Goal: Communication & Community: Connect with others

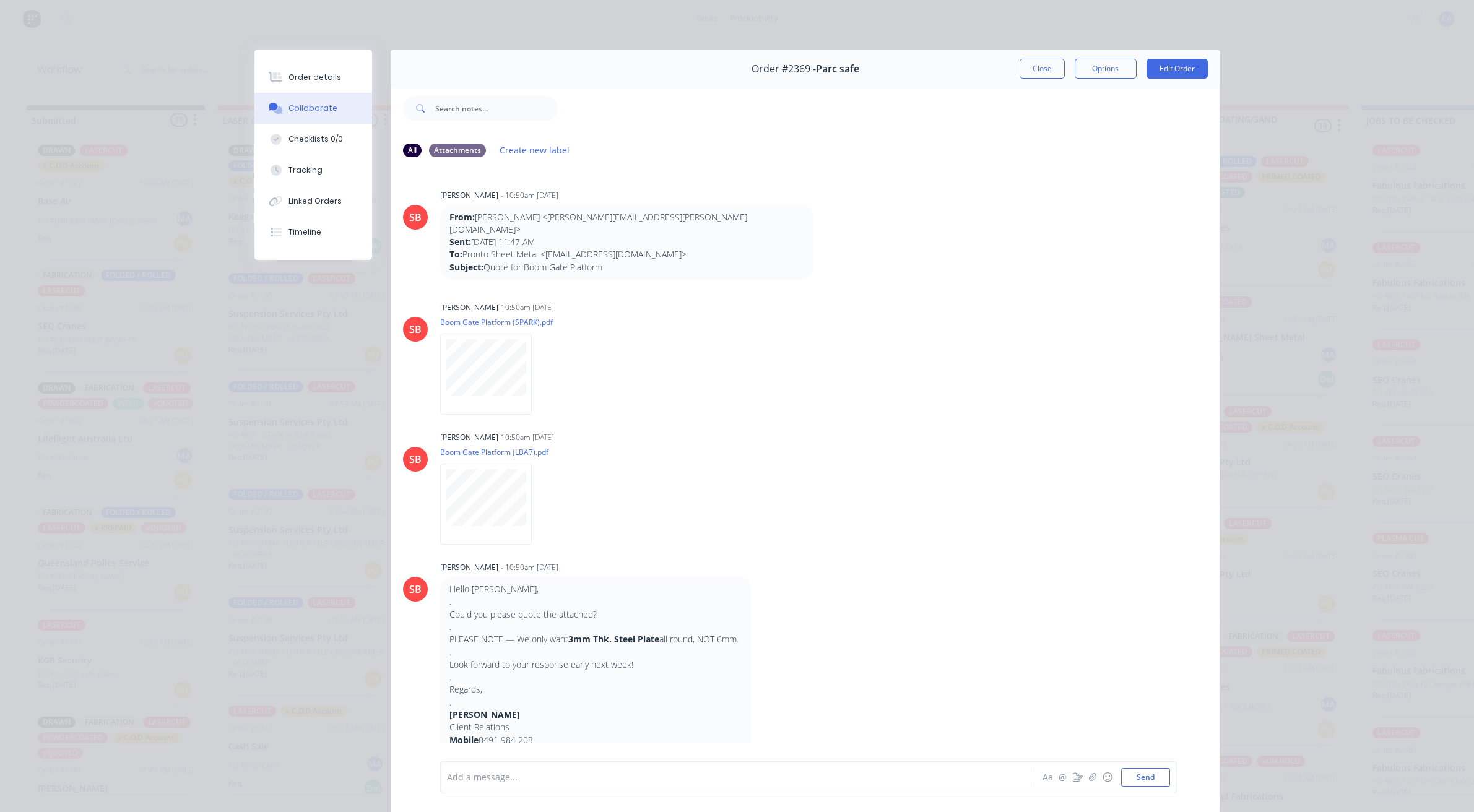
scroll to position [4, 0]
click at [1026, 59] on button "Close" at bounding box center [1042, 68] width 45 height 20
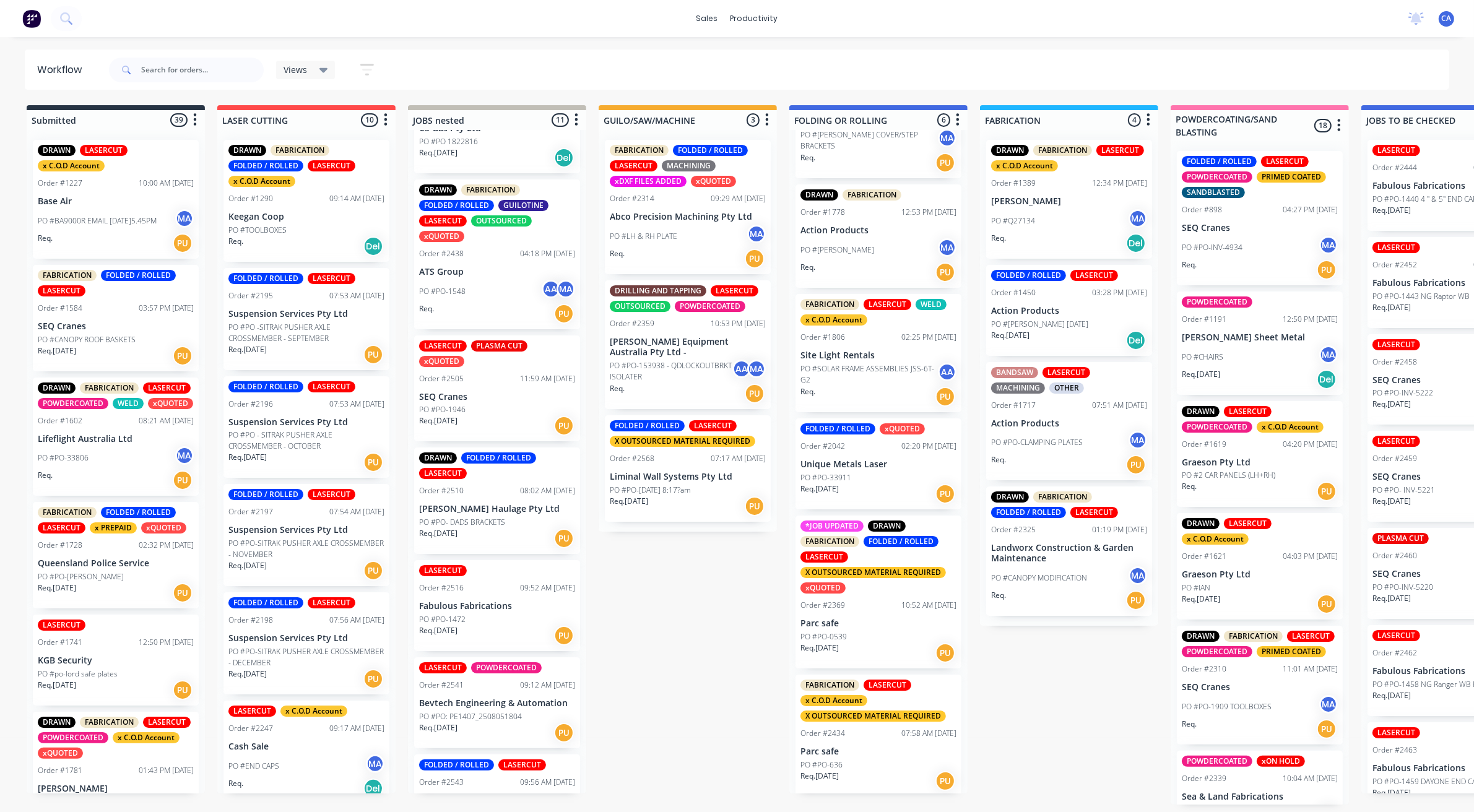
scroll to position [60, 0]
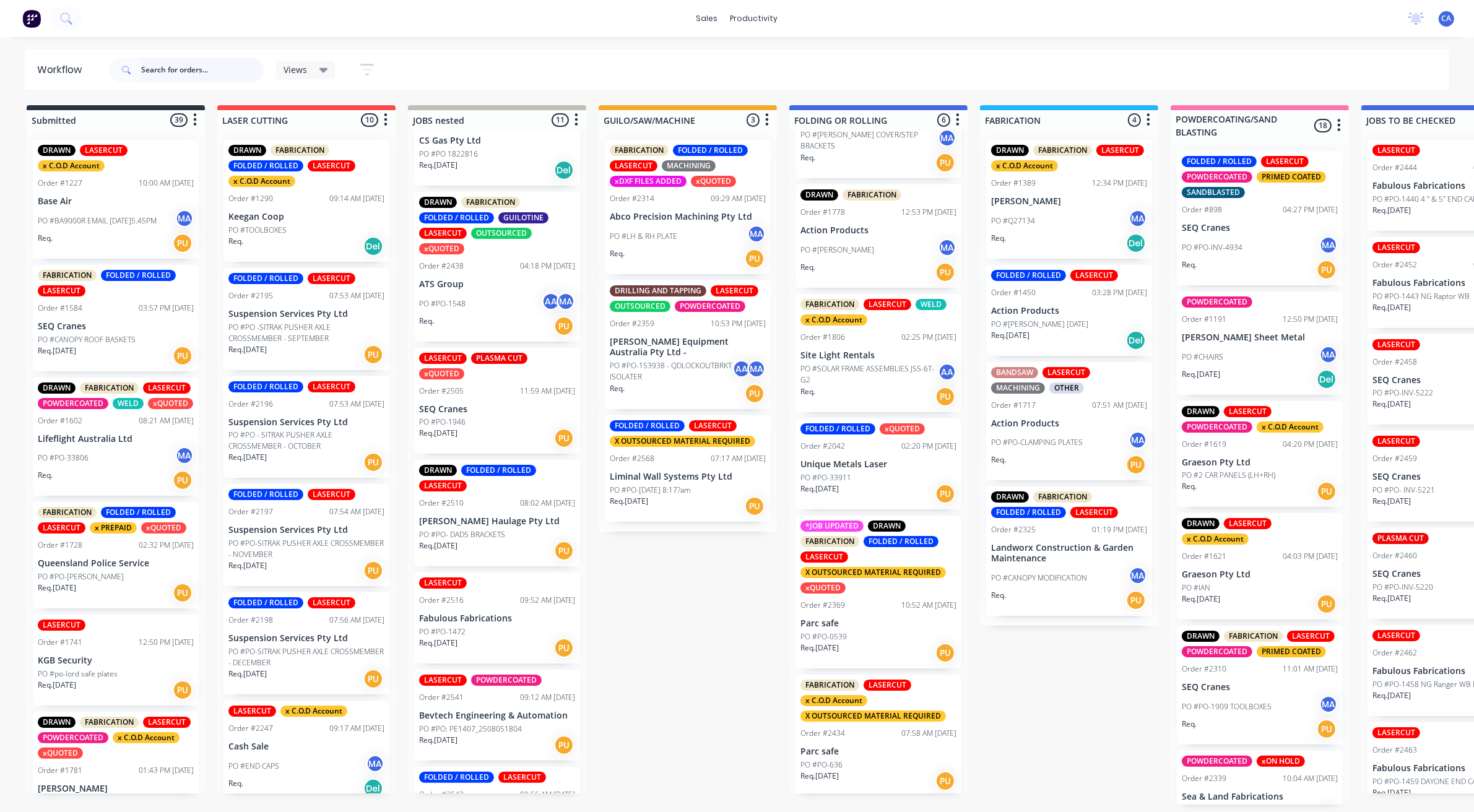
click at [226, 71] on input "text" at bounding box center [202, 70] width 123 height 25
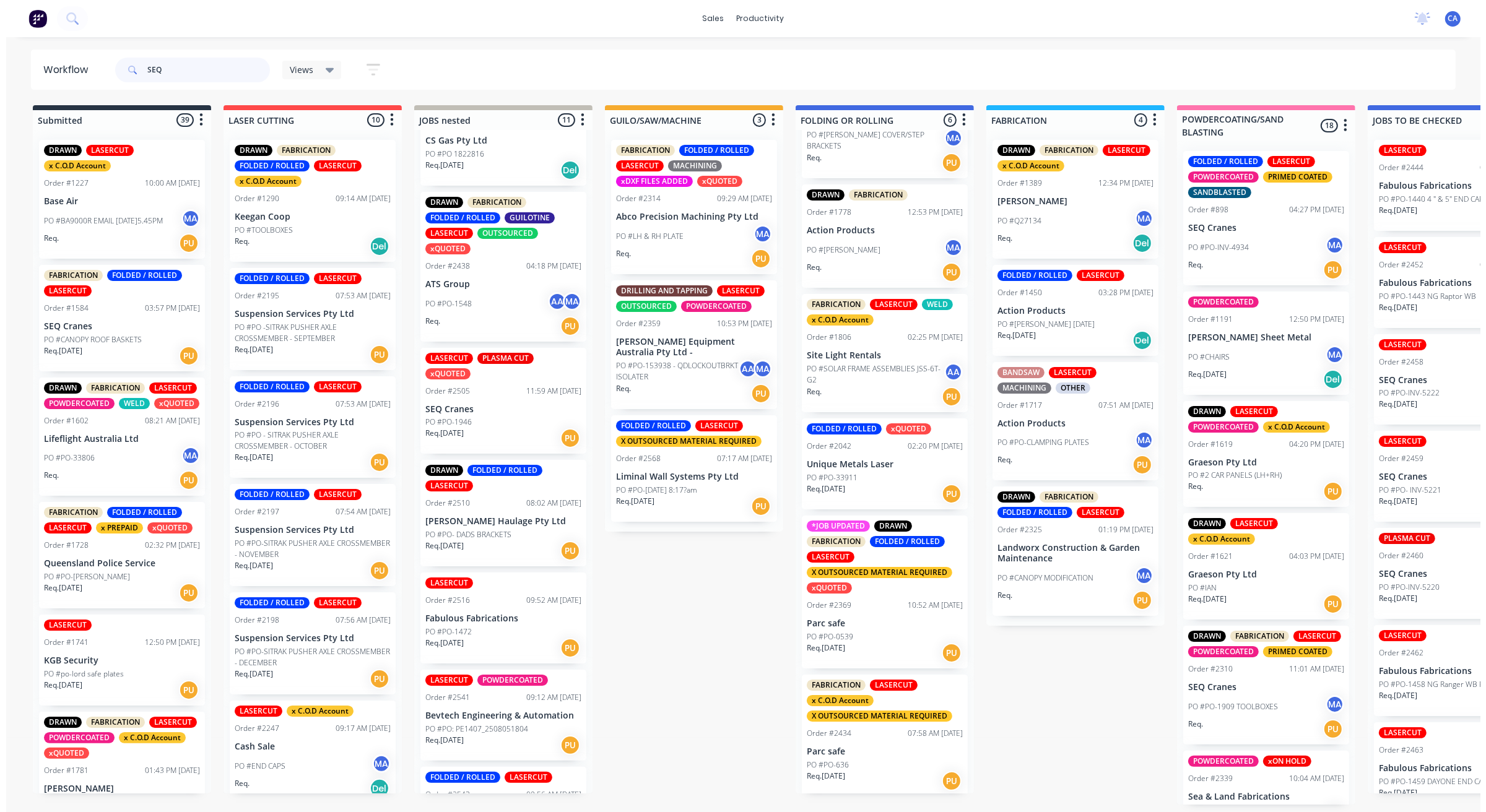
scroll to position [0, 0]
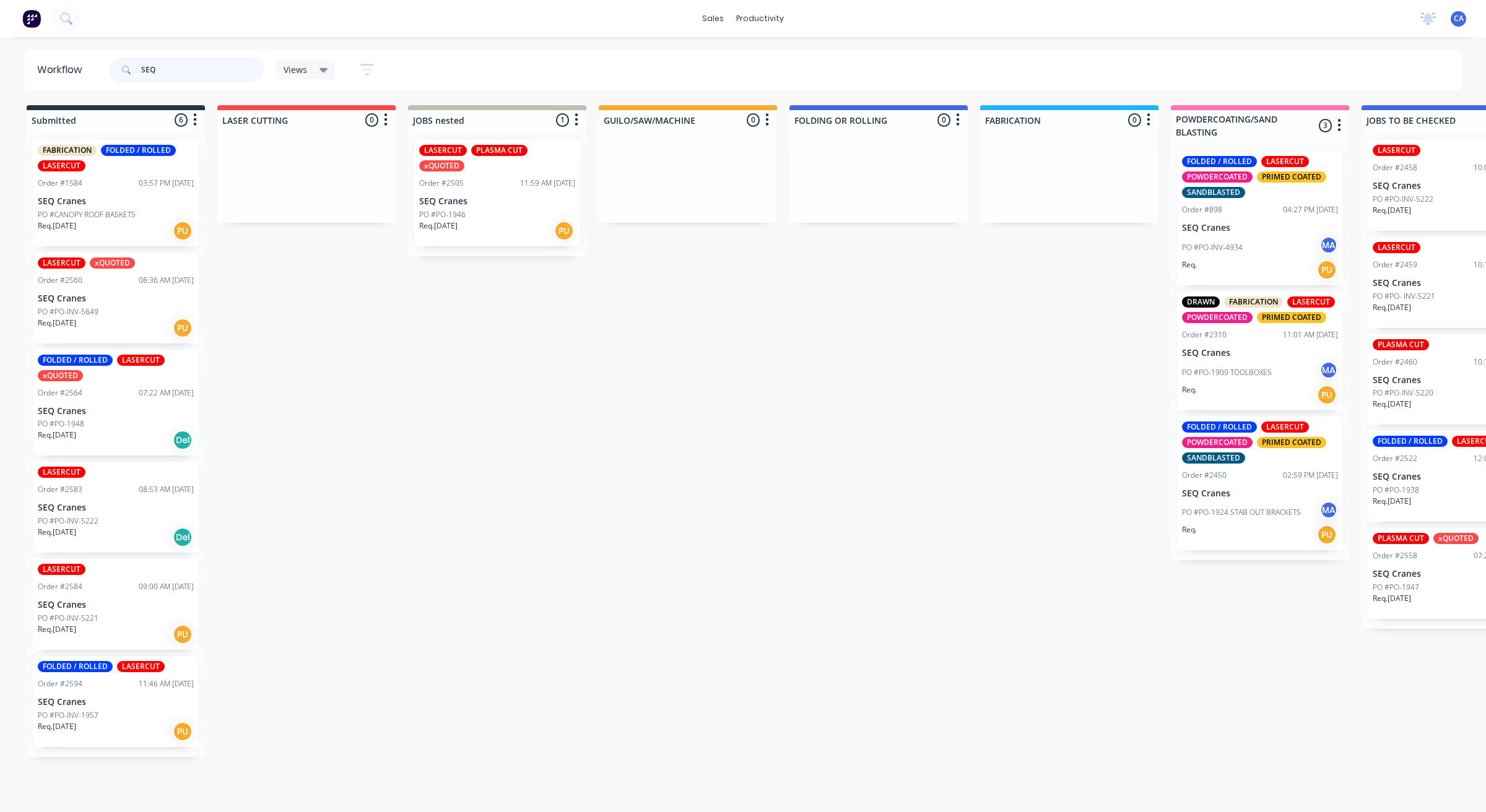
type input "SEQ"
click at [498, 209] on div "PO #PO-1946" at bounding box center [497, 215] width 156 height 11
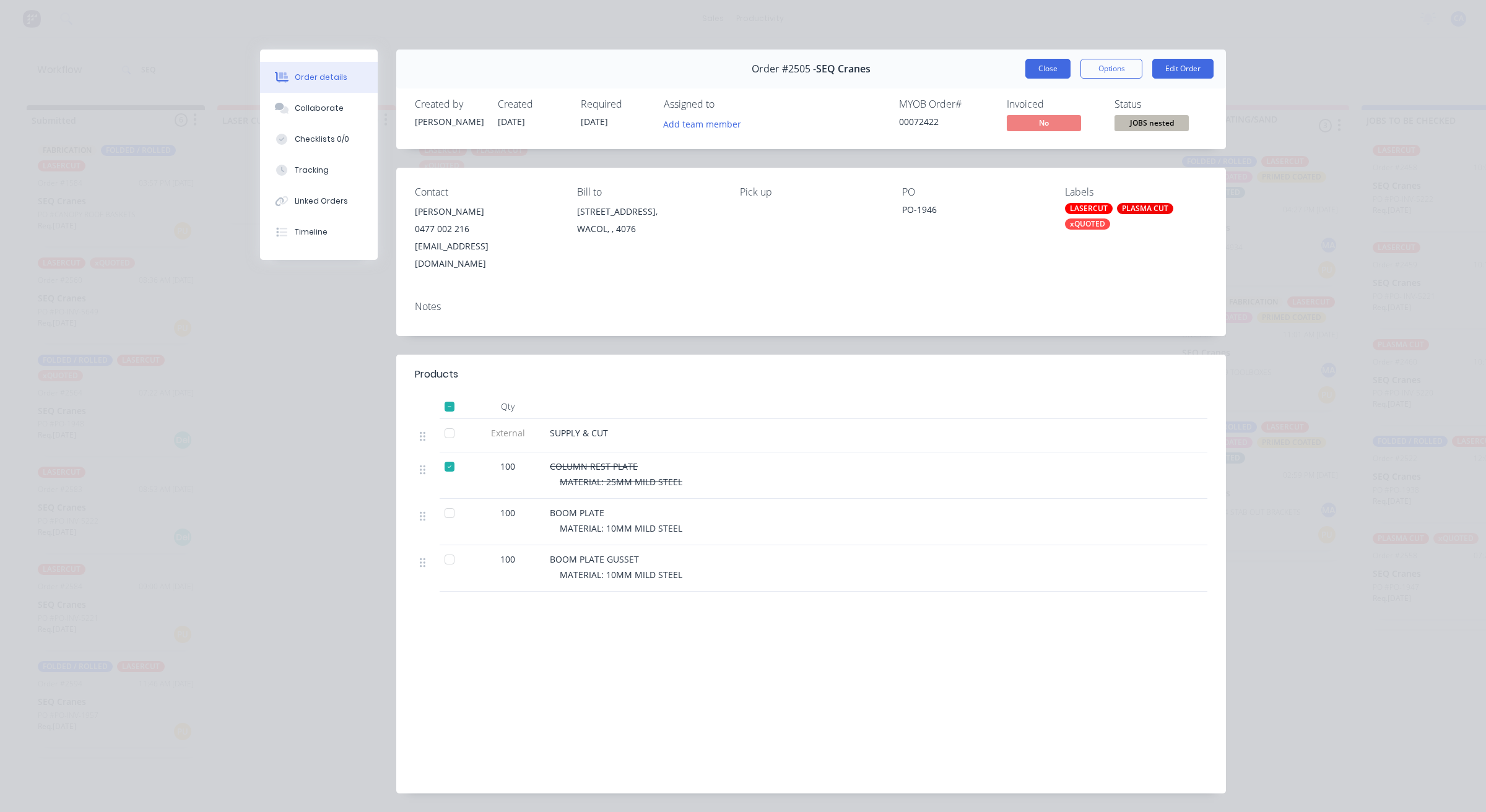
click at [1045, 65] on button "Close" at bounding box center [1048, 68] width 45 height 20
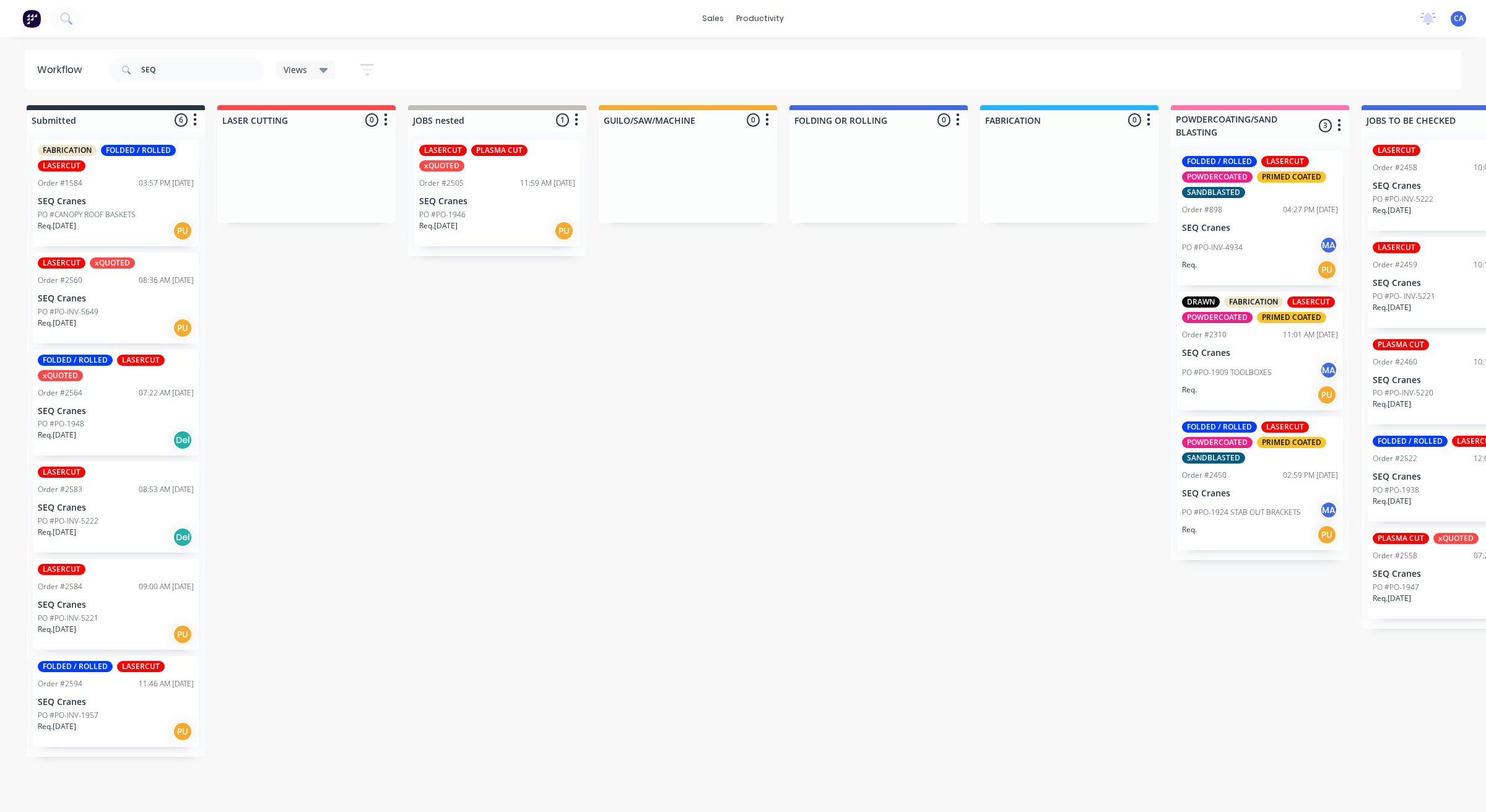
click at [146, 725] on div "Req. 12/08/25 PU" at bounding box center [116, 732] width 156 height 21
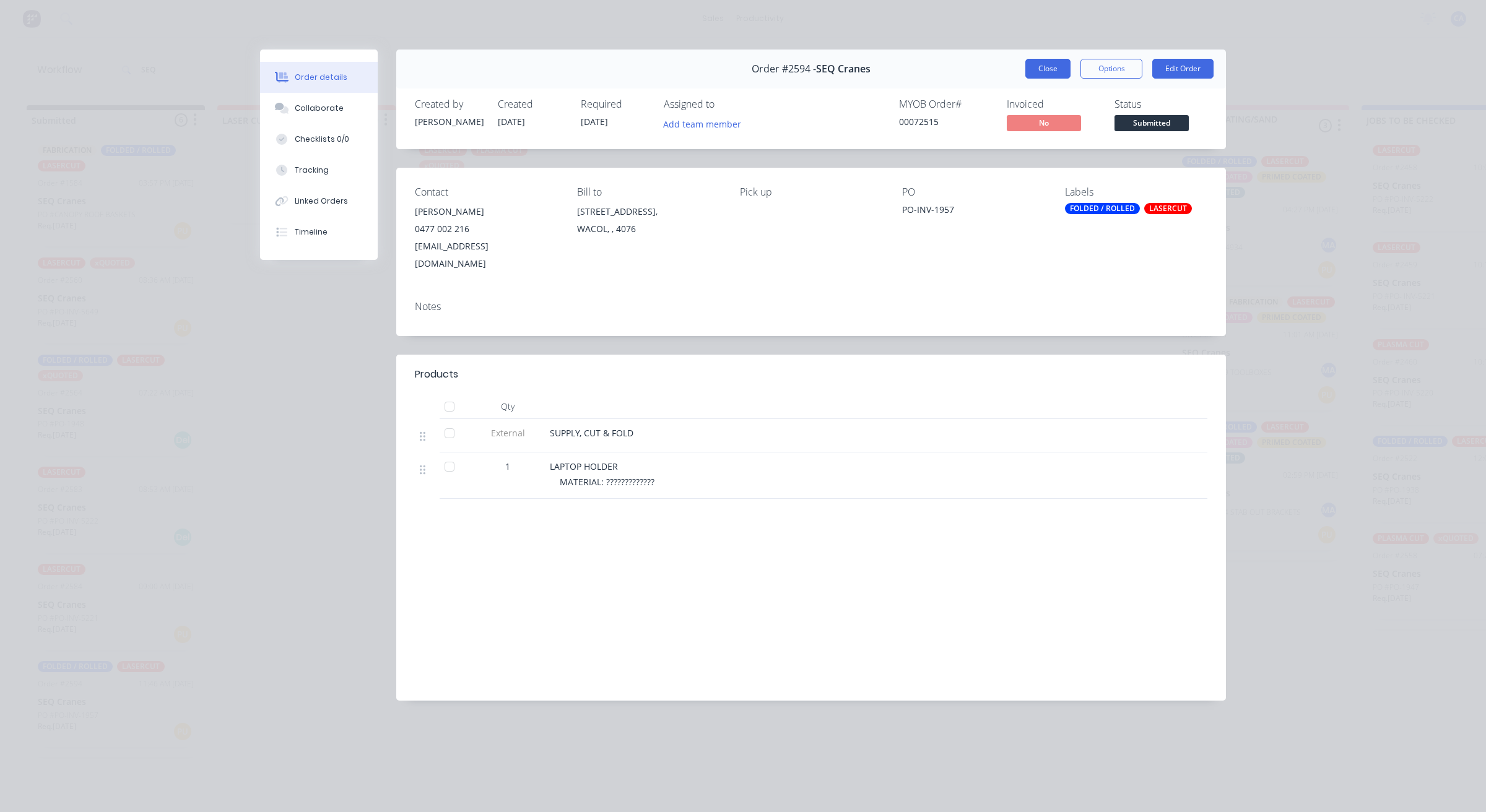
click at [1042, 64] on button "Close" at bounding box center [1048, 68] width 45 height 20
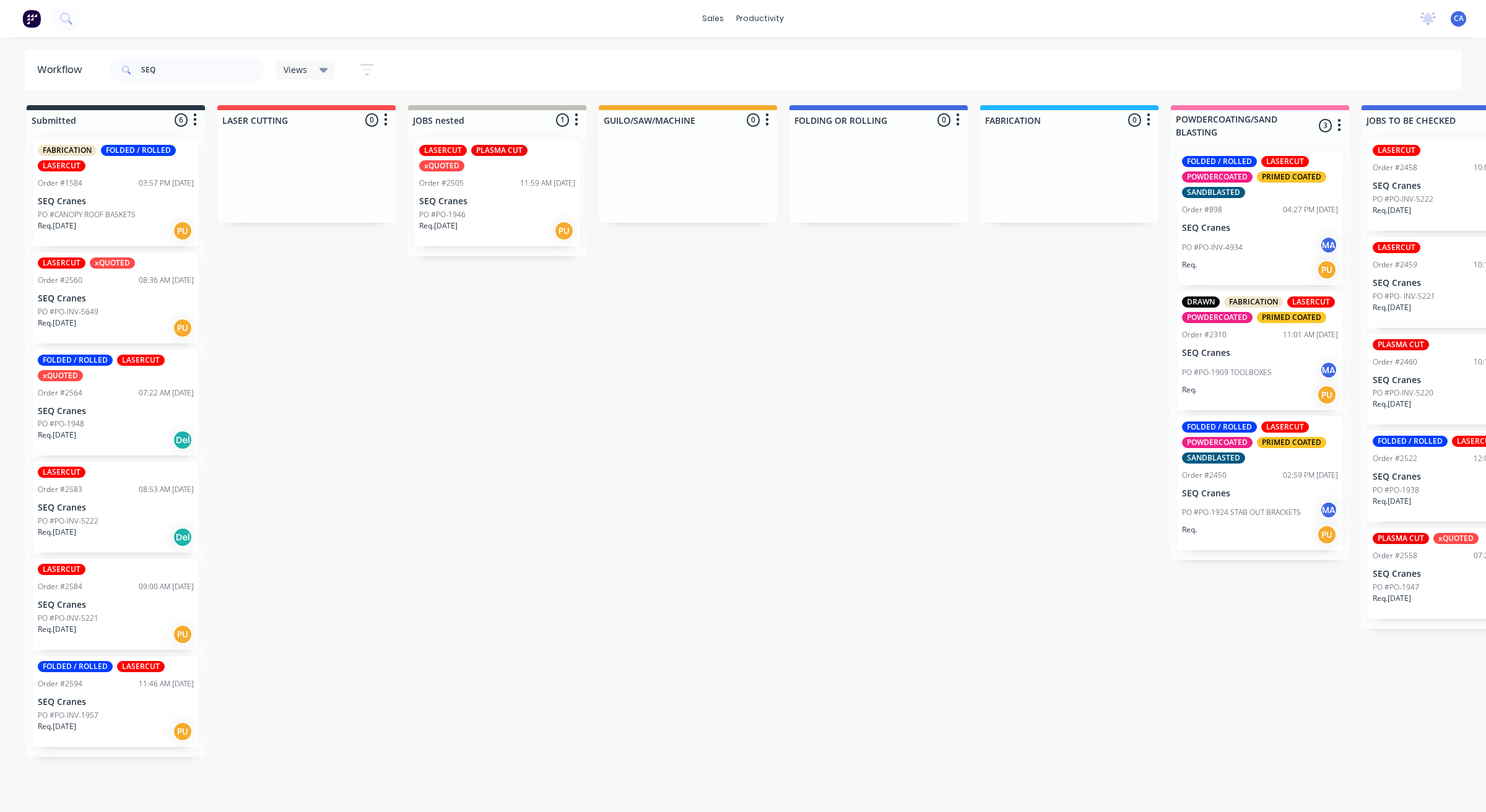
click at [131, 592] on div "LASERCUT Order #2584 09:00 AM 12/08/25 SEQ Cranes PO #PO-INV-5221 Req. 12/08/25…" at bounding box center [116, 605] width 166 height 91
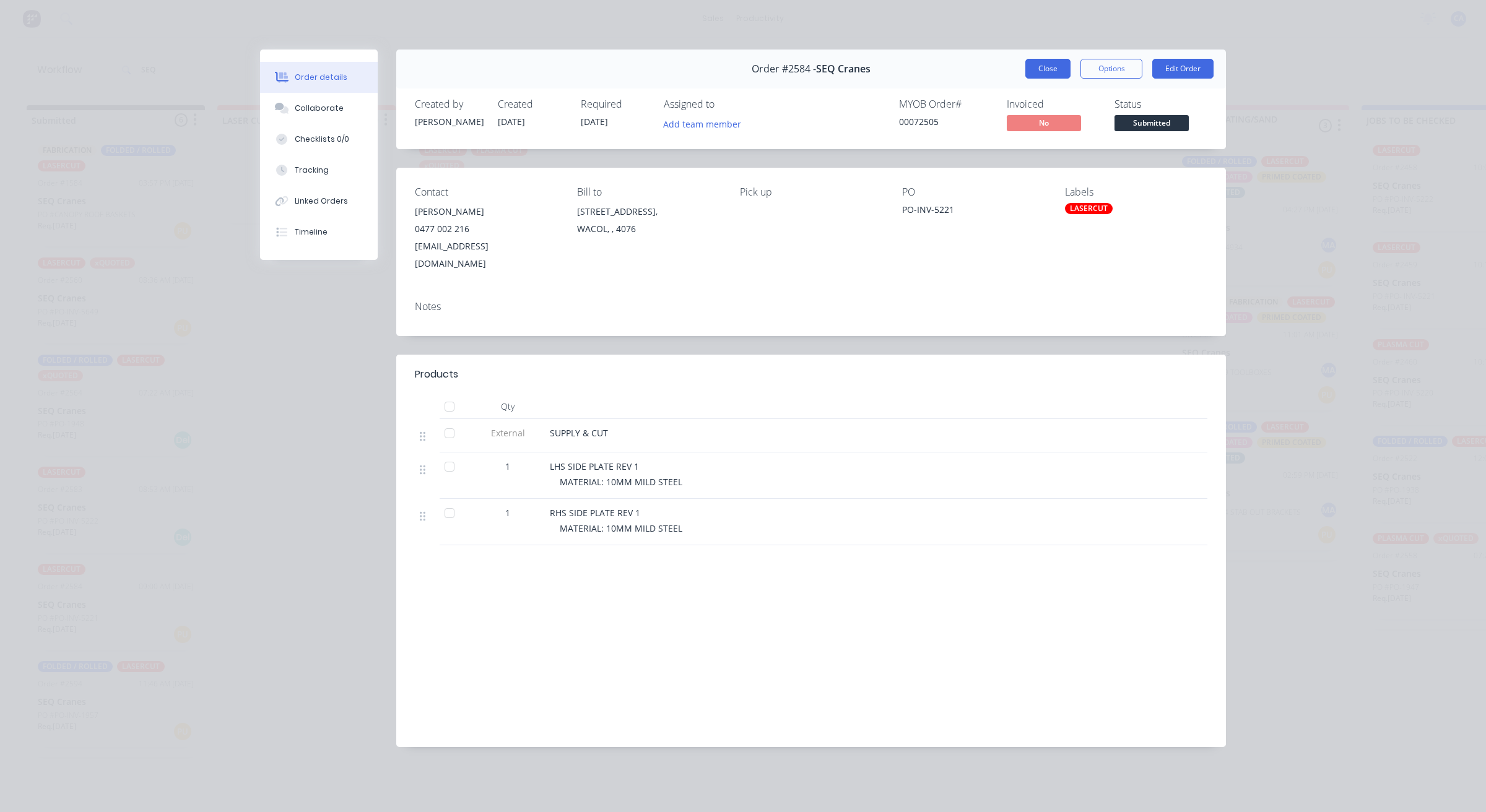
click at [1039, 71] on button "Close" at bounding box center [1048, 68] width 45 height 20
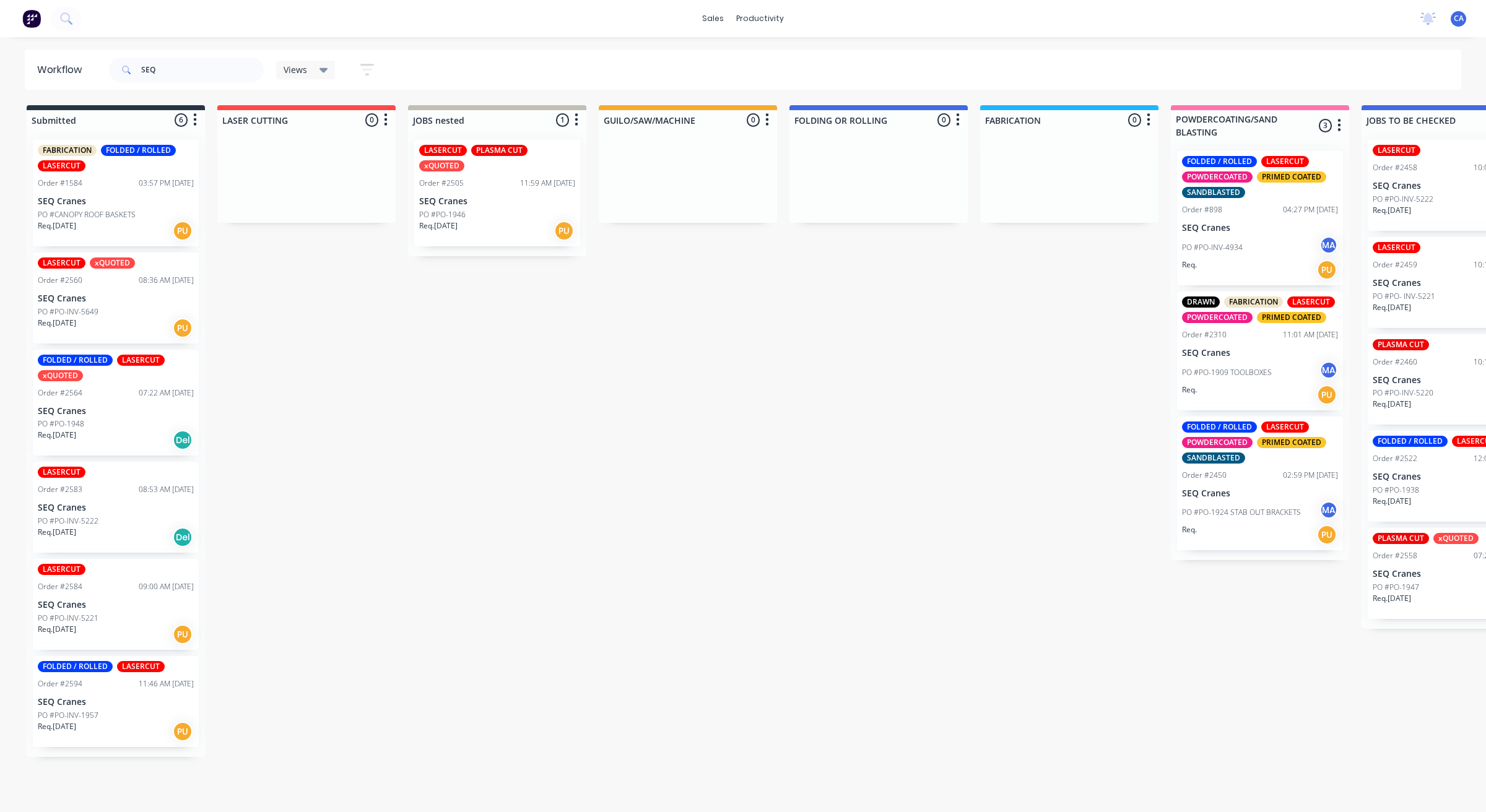
click at [96, 480] on div "LASERCUT Order #2583 08:53 AM 12/08/25 SEQ Cranes PO #PO-INV-5222 Req. 12/08/25…" at bounding box center [116, 507] width 166 height 91
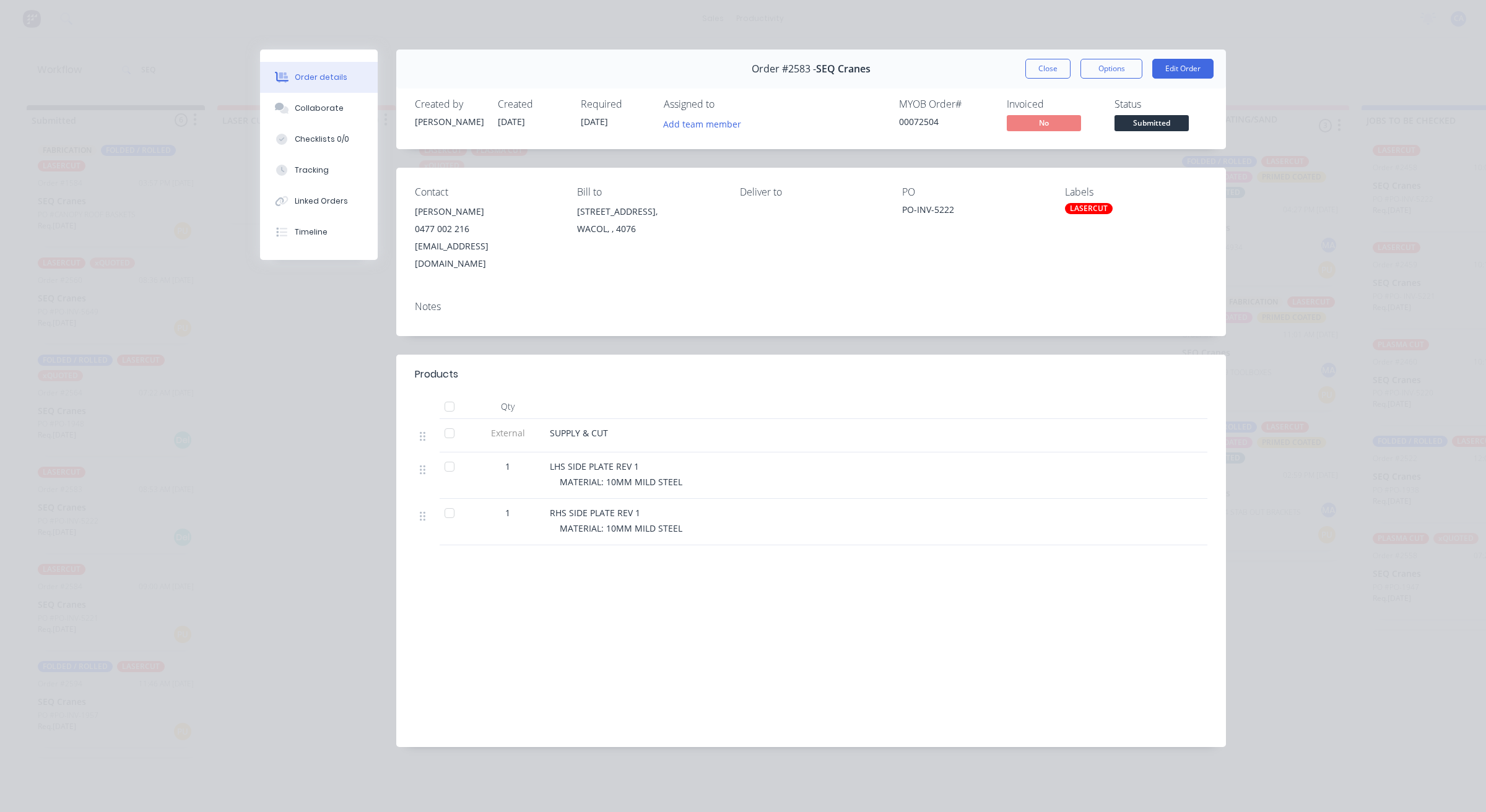
click at [1050, 62] on button "Close" at bounding box center [1048, 68] width 45 height 20
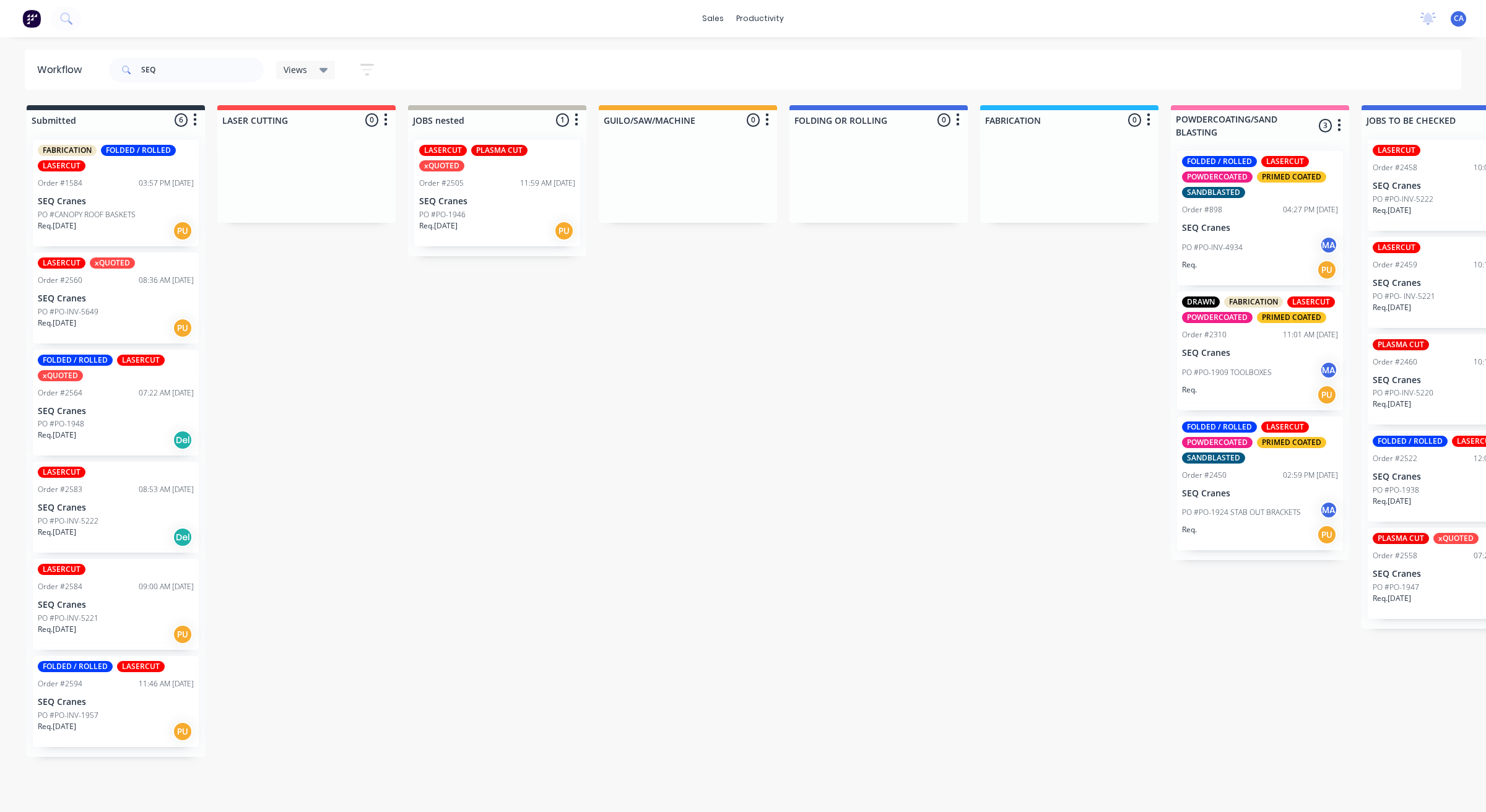
click at [138, 400] on div "FOLDED / ROLLED LASERCUT xQUOTED Order #2564 07:22 AM 08/08/25 SEQ Cranes PO #P…" at bounding box center [116, 403] width 166 height 106
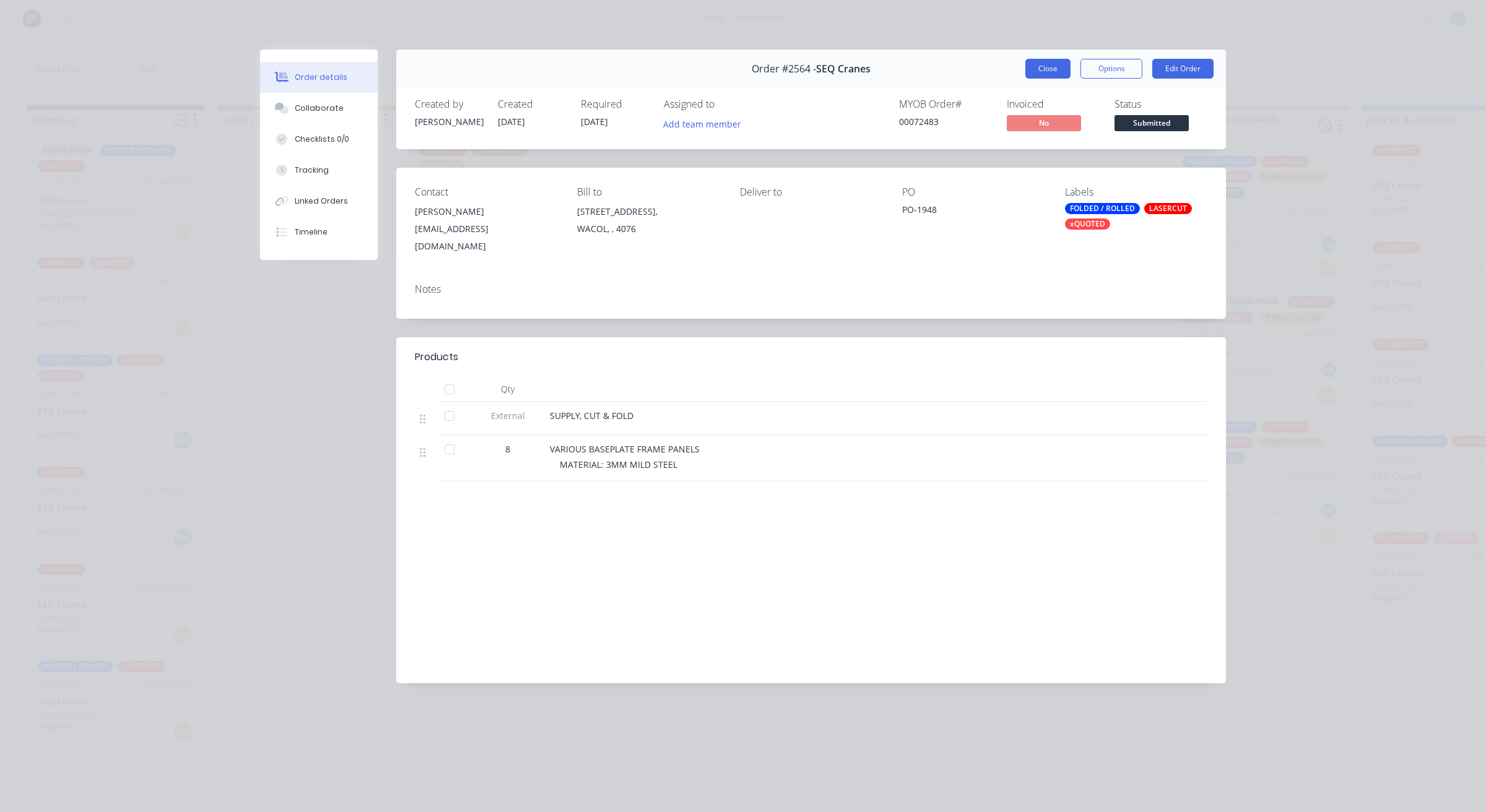
click at [1053, 69] on button "Close" at bounding box center [1048, 68] width 45 height 20
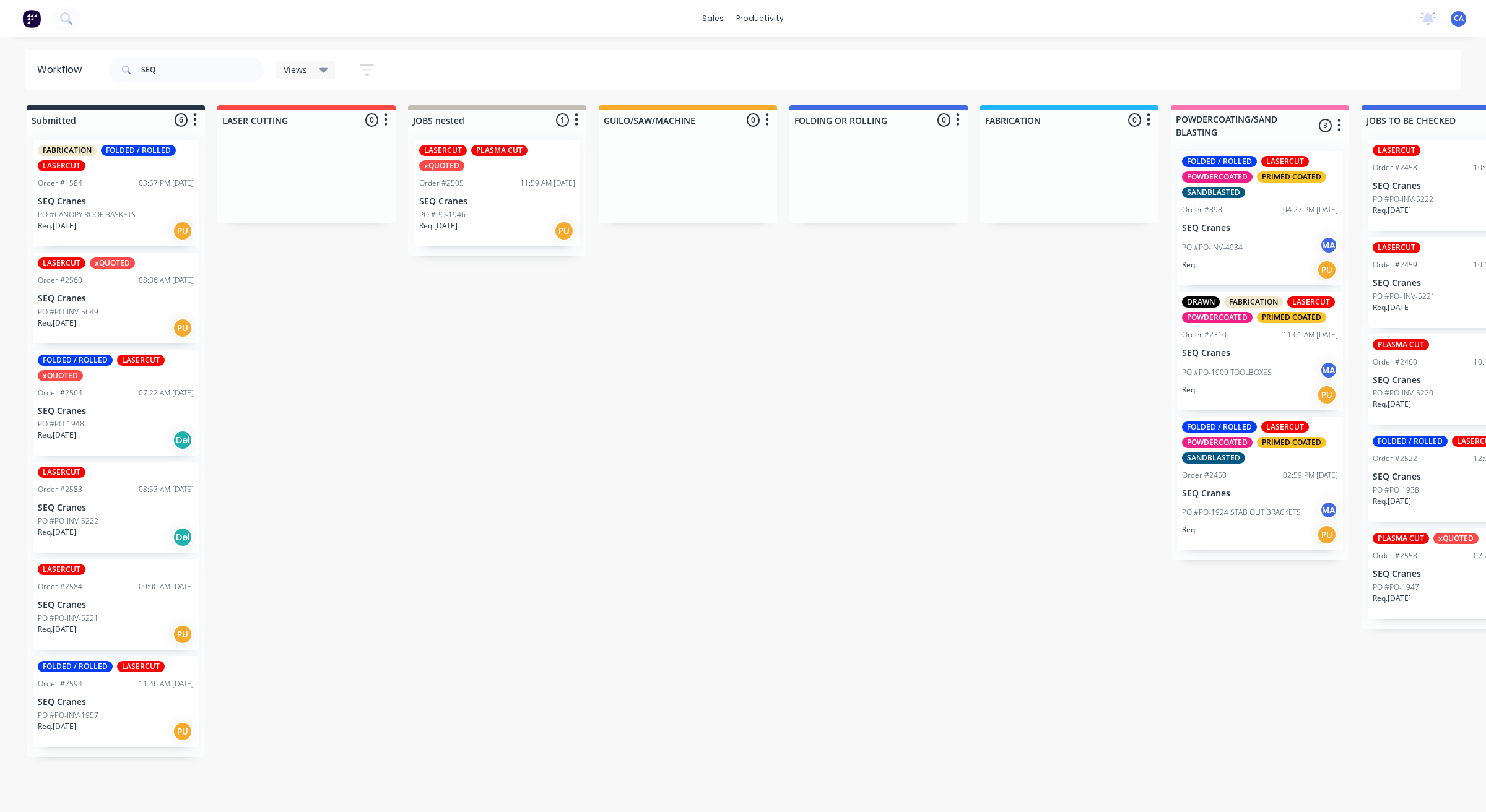
click at [113, 304] on div "LASERCUT xQUOTED Order #2560 08:36 AM [DATE] SEQ Cranes PO #PO-INV-5649 Req. [D…" at bounding box center [116, 298] width 166 height 91
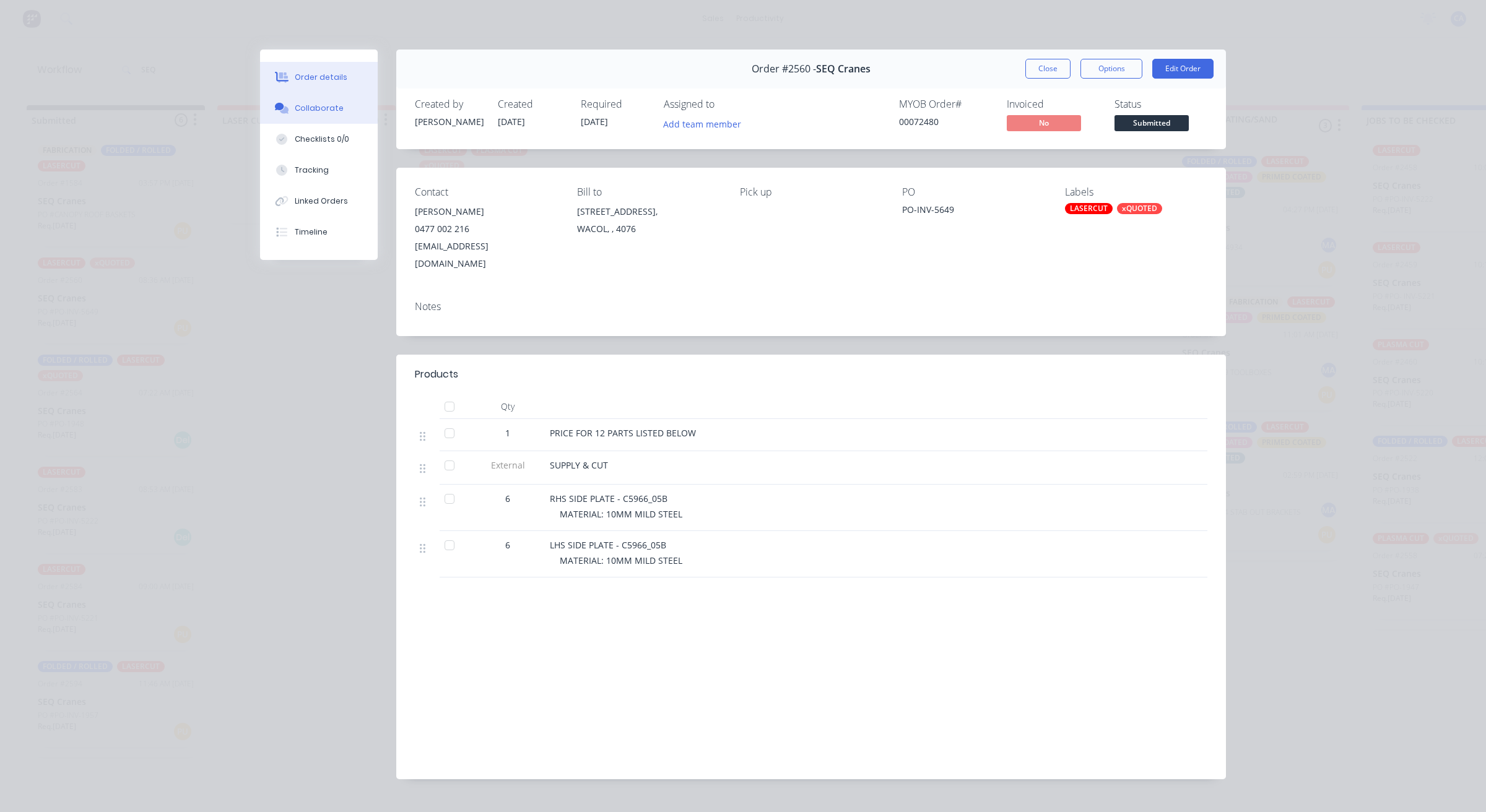
click at [332, 104] on div "Collaborate" at bounding box center [319, 108] width 49 height 11
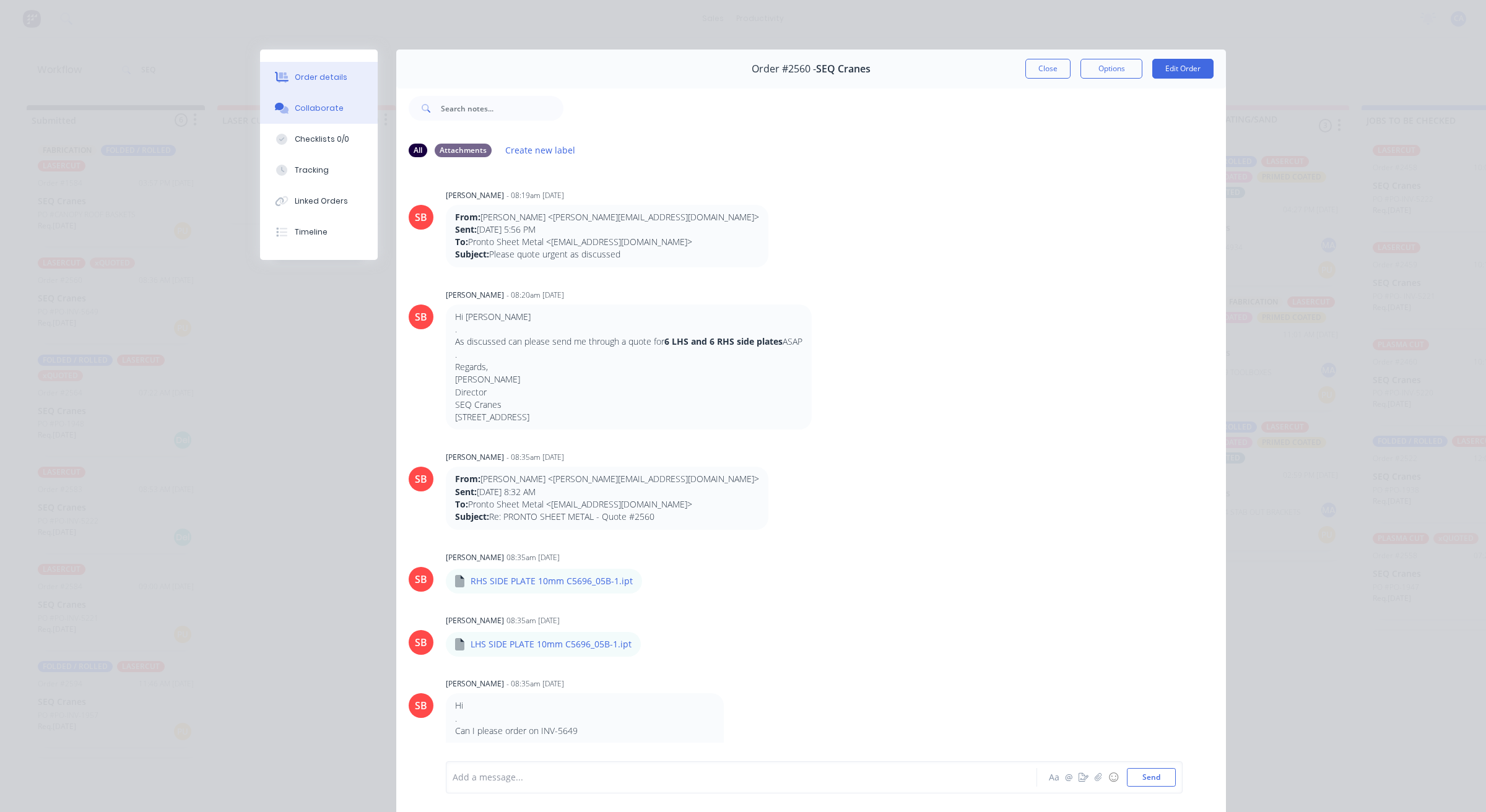
click at [335, 69] on button "Order details" at bounding box center [318, 77] width 118 height 31
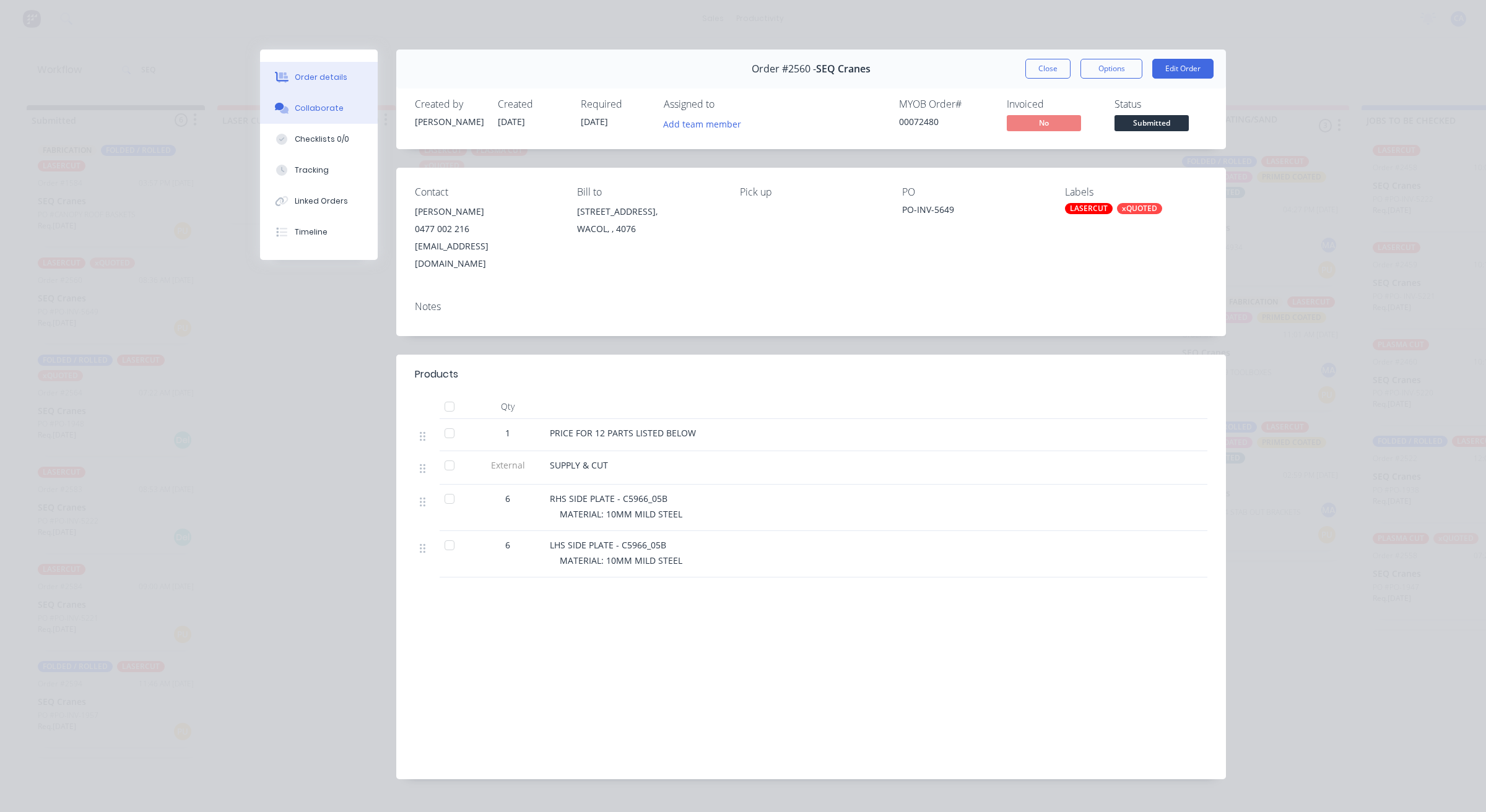
click at [338, 110] on button "Collaborate" at bounding box center [318, 108] width 118 height 31
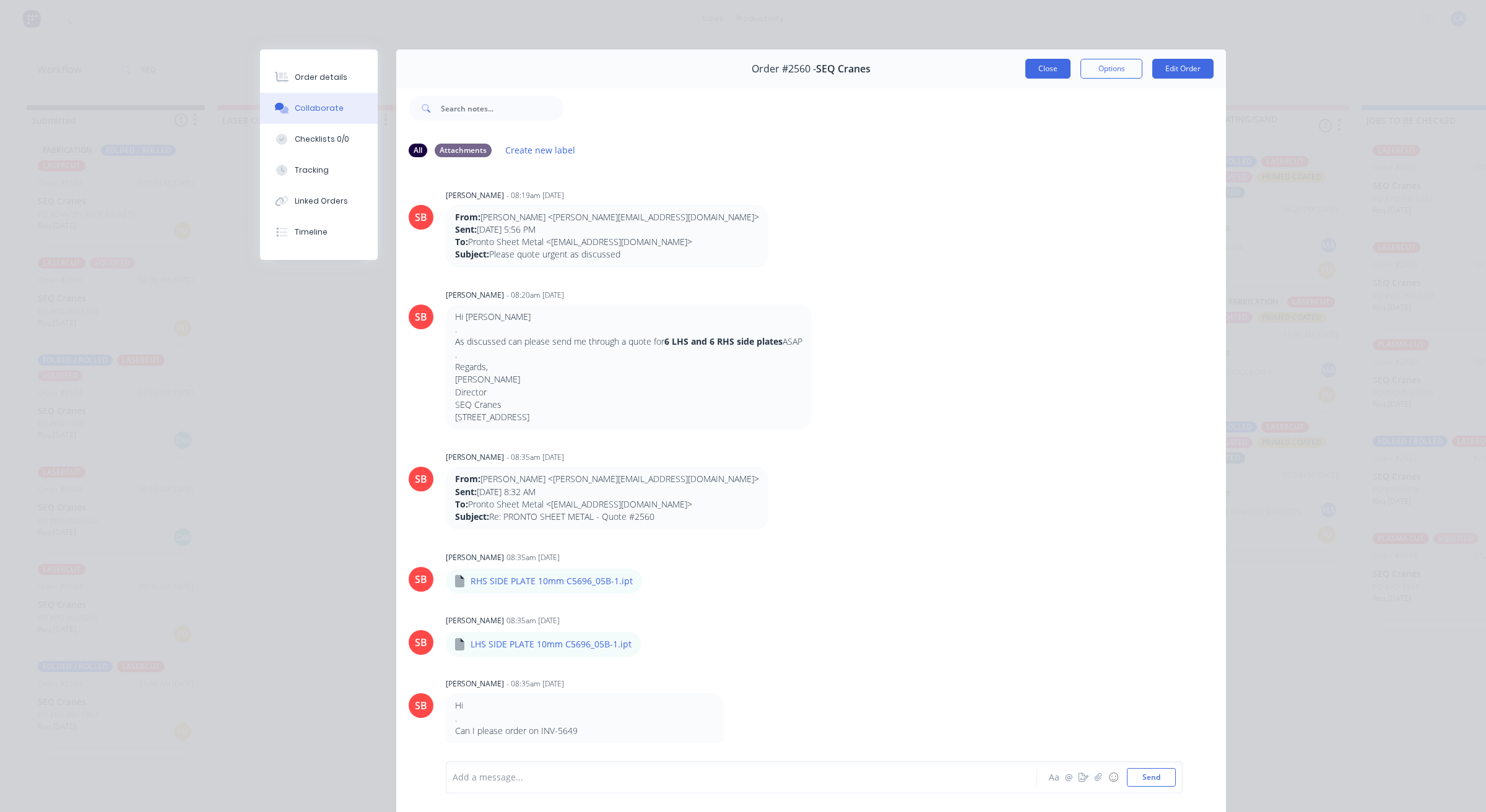
click at [1050, 69] on button "Close" at bounding box center [1048, 68] width 45 height 20
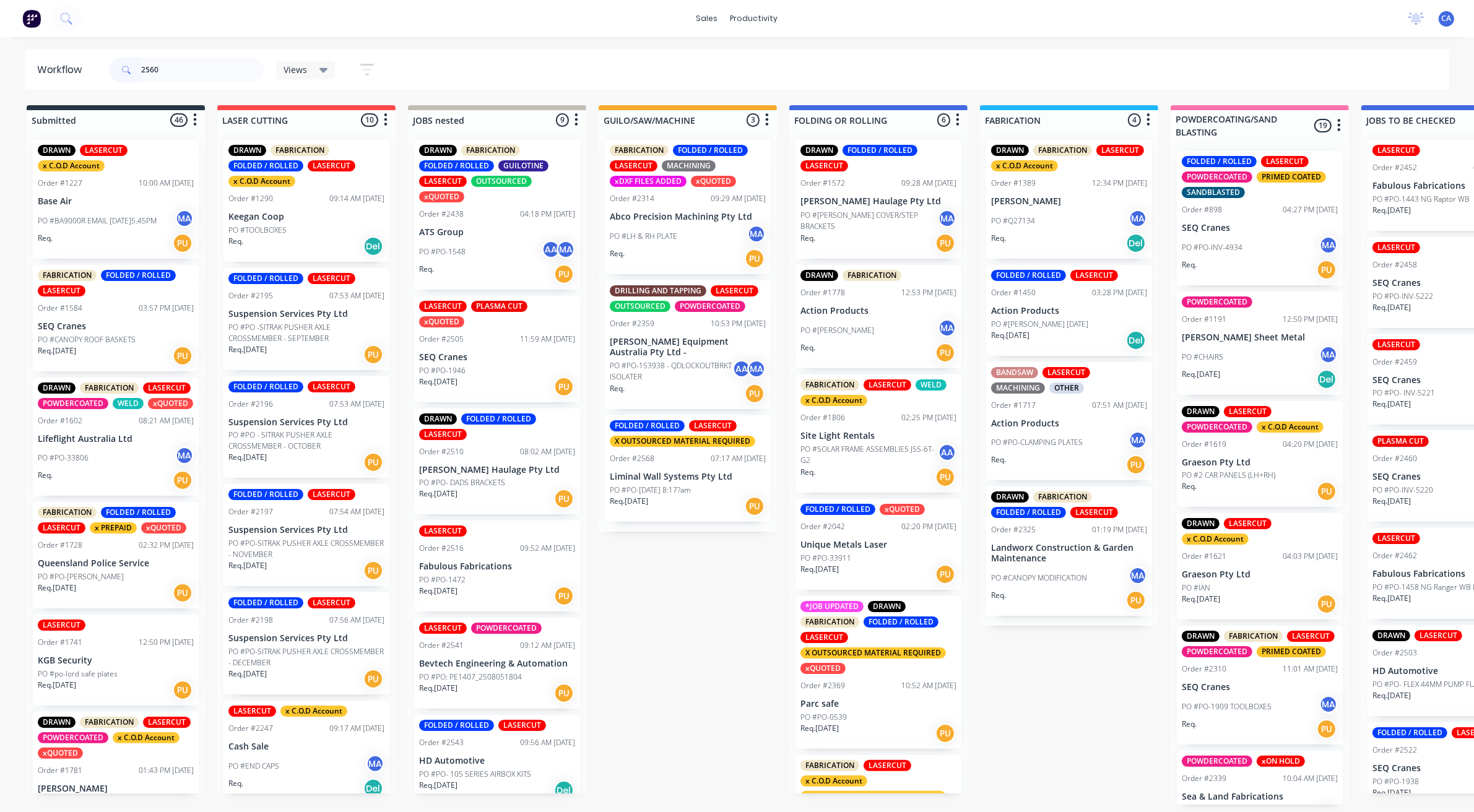
drag, startPoint x: 87, startPoint y: 67, endPoint x: 9, endPoint y: 54, distance: 79.1
click at [0, 60] on div "Workflow 2560 Views Save new view None (Default) edit Show/Hide statuses Show l…" at bounding box center [737, 70] width 1474 height 40
type input "2560"
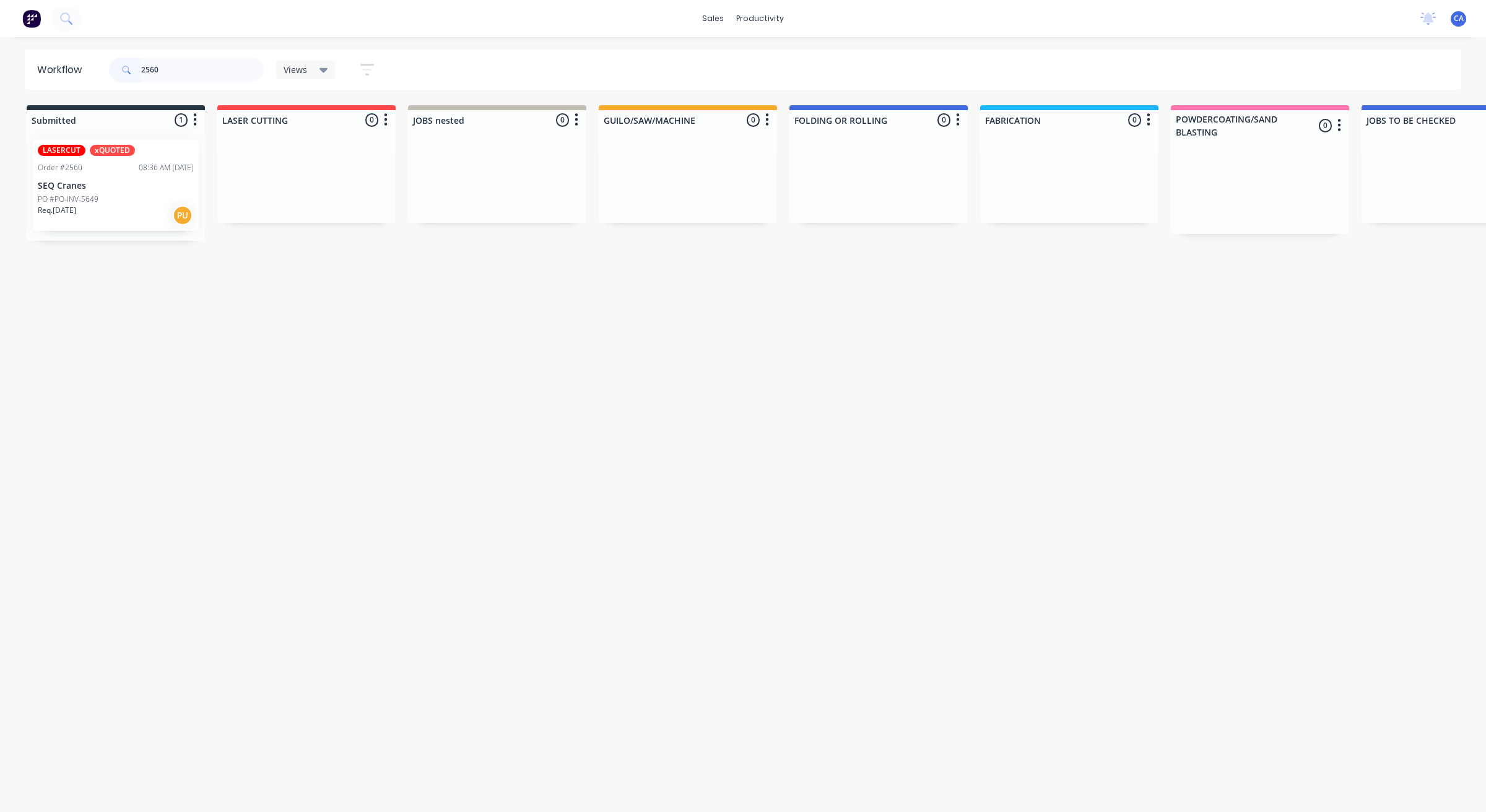
click at [112, 189] on p "SEQ Cranes" at bounding box center [116, 186] width 156 height 11
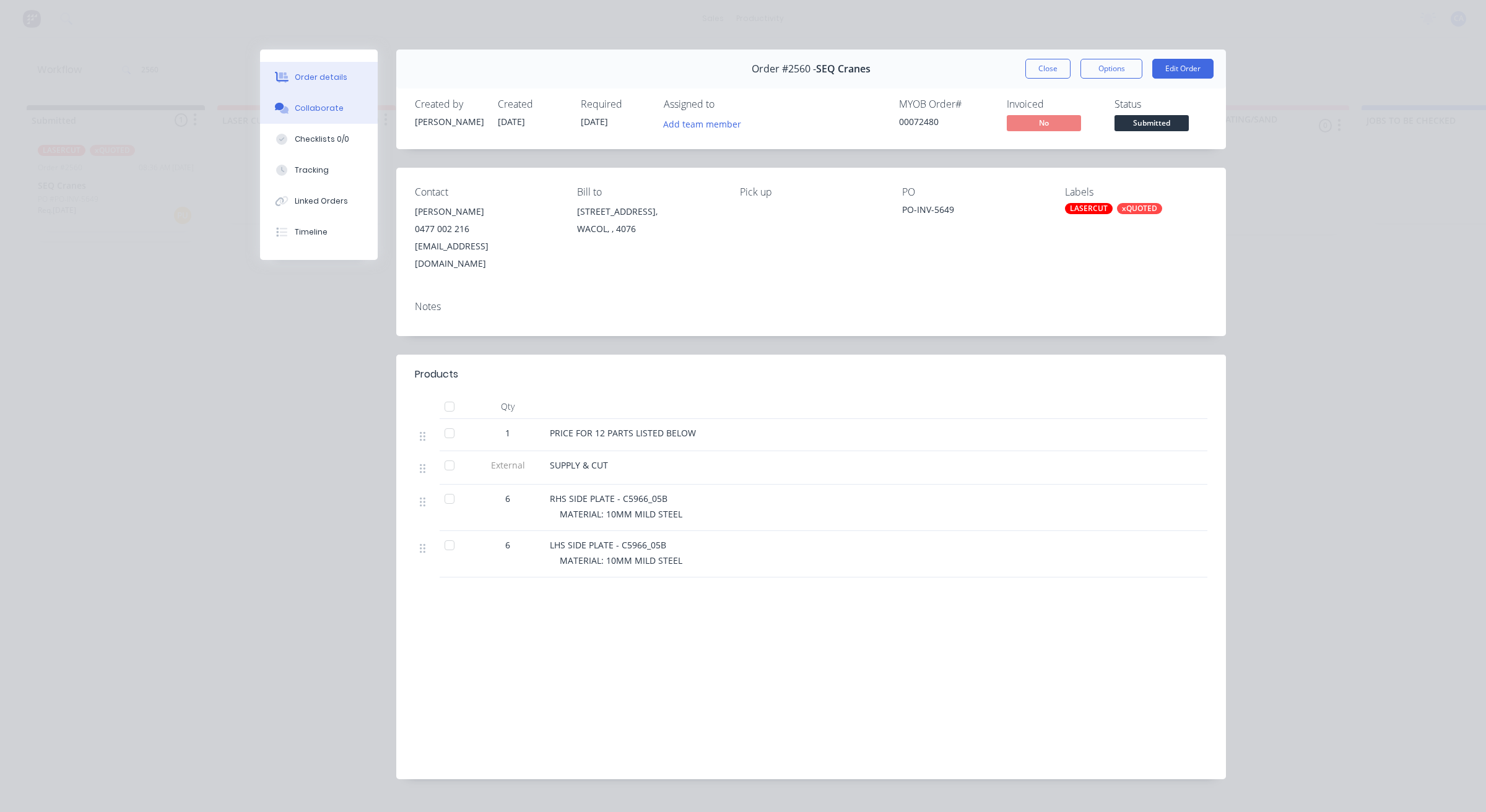
click at [341, 118] on button "Collaborate" at bounding box center [318, 108] width 118 height 31
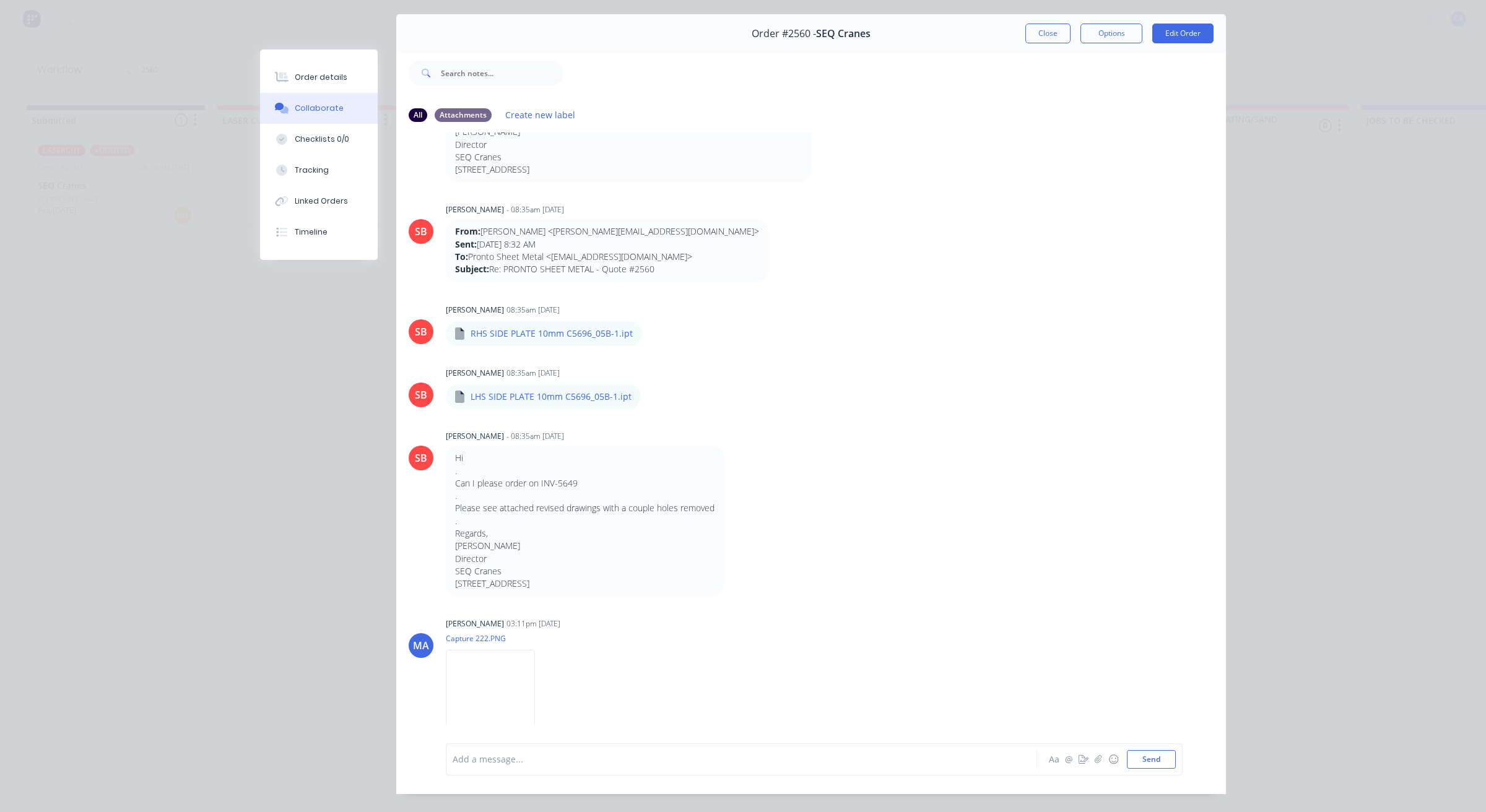
scroll to position [68, 0]
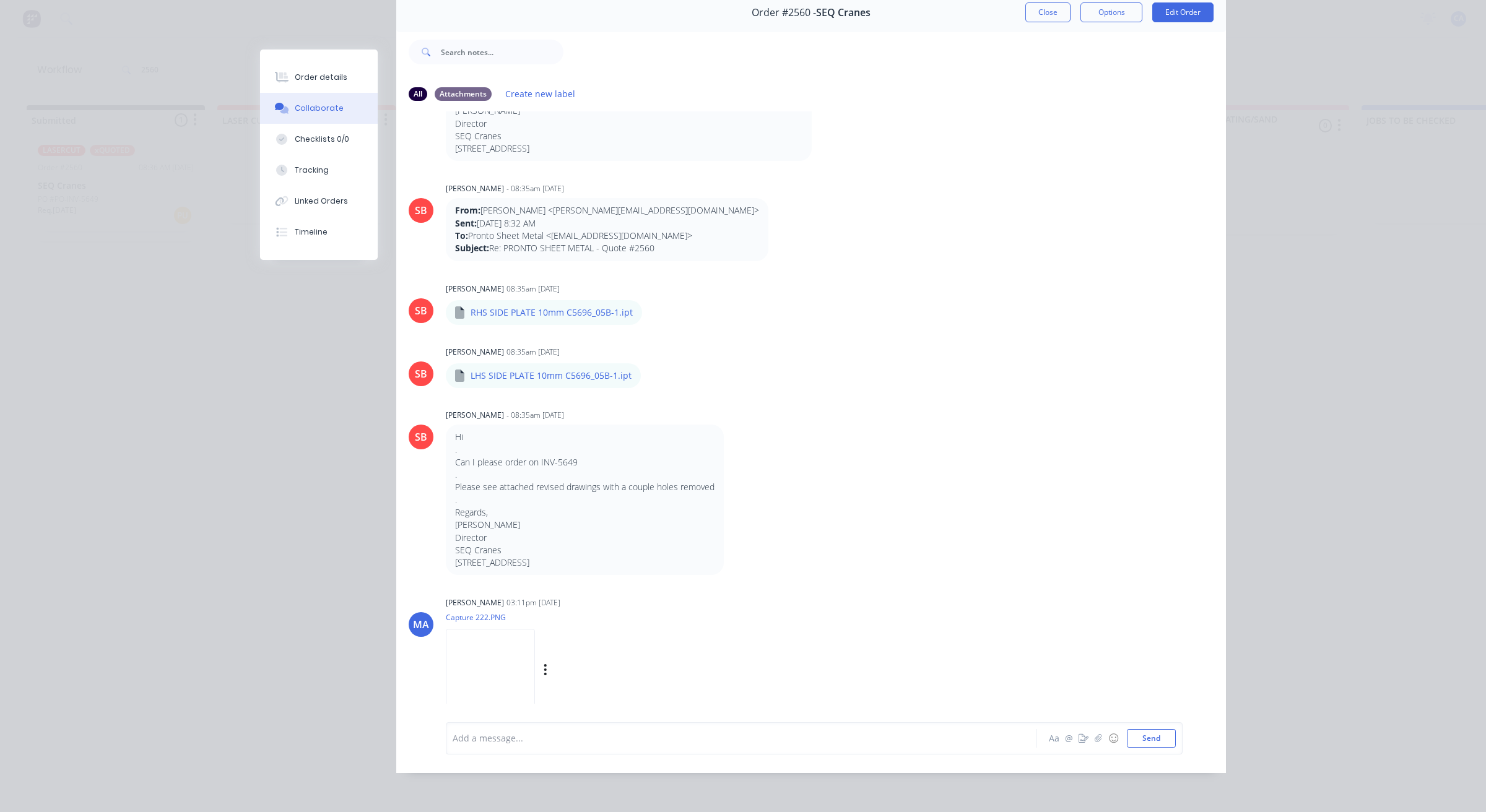
click at [505, 669] on img at bounding box center [490, 669] width 89 height 81
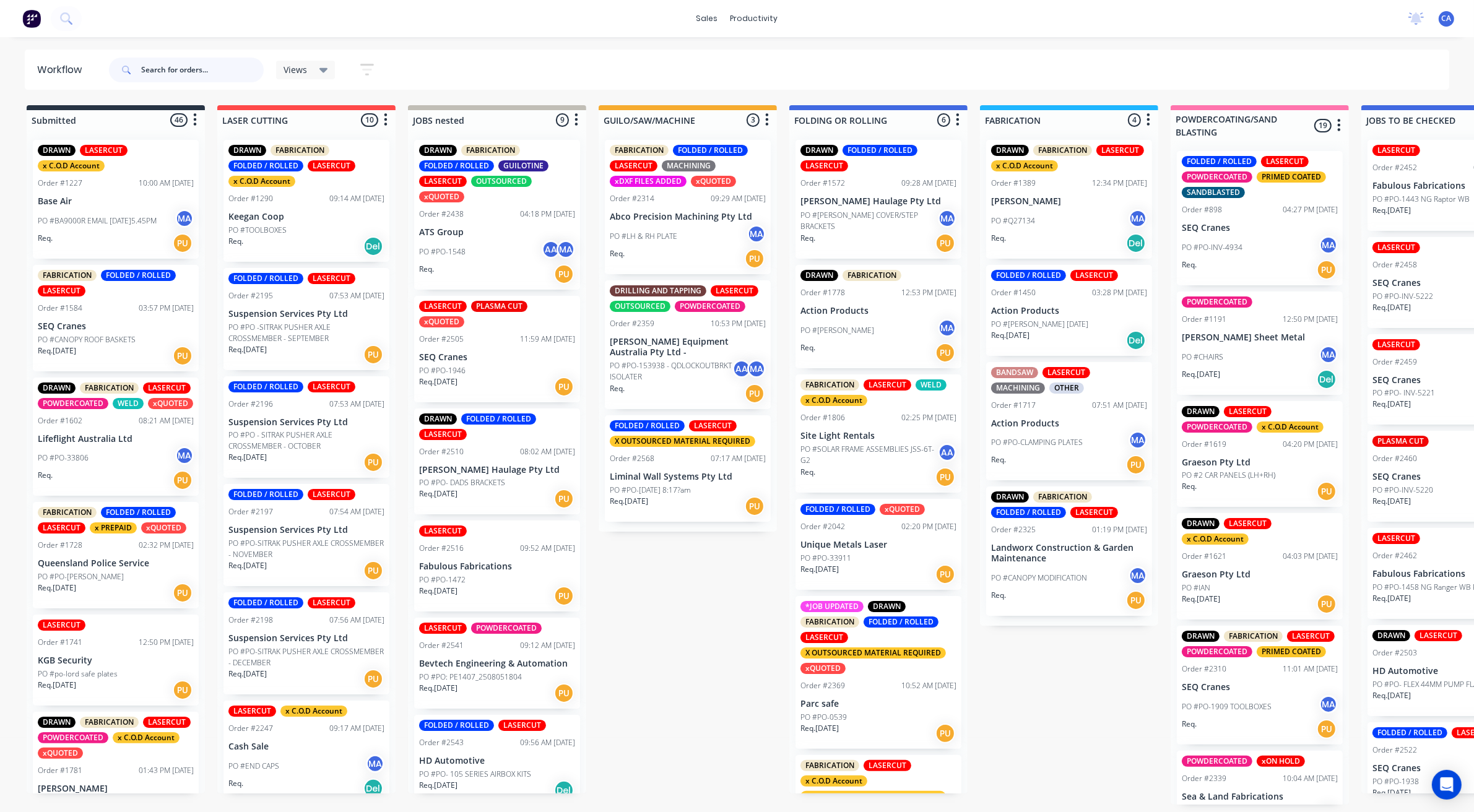
click at [181, 72] on input "text" at bounding box center [202, 70] width 123 height 25
type input "2560"
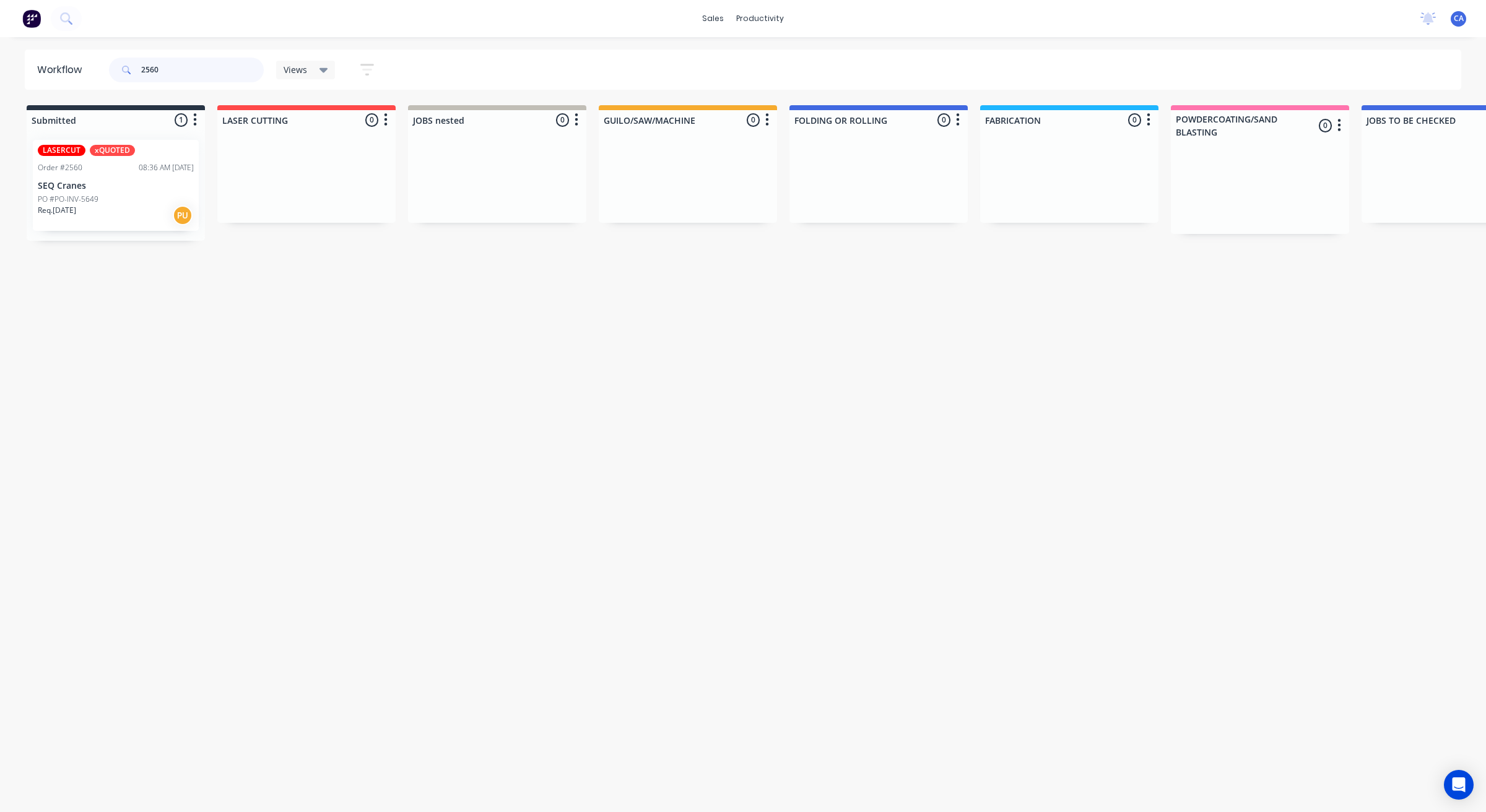
drag, startPoint x: 90, startPoint y: 196, endPoint x: 121, endPoint y: 186, distance: 32.6
click at [94, 192] on div "LASERCUT xQUOTED Order #2560 08:36 AM [DATE] SEQ Cranes PO #PO-INV-5649 Req. [D…" at bounding box center [116, 186] width 178 height 111
click at [168, 184] on p "SEQ Cranes" at bounding box center [116, 186] width 156 height 11
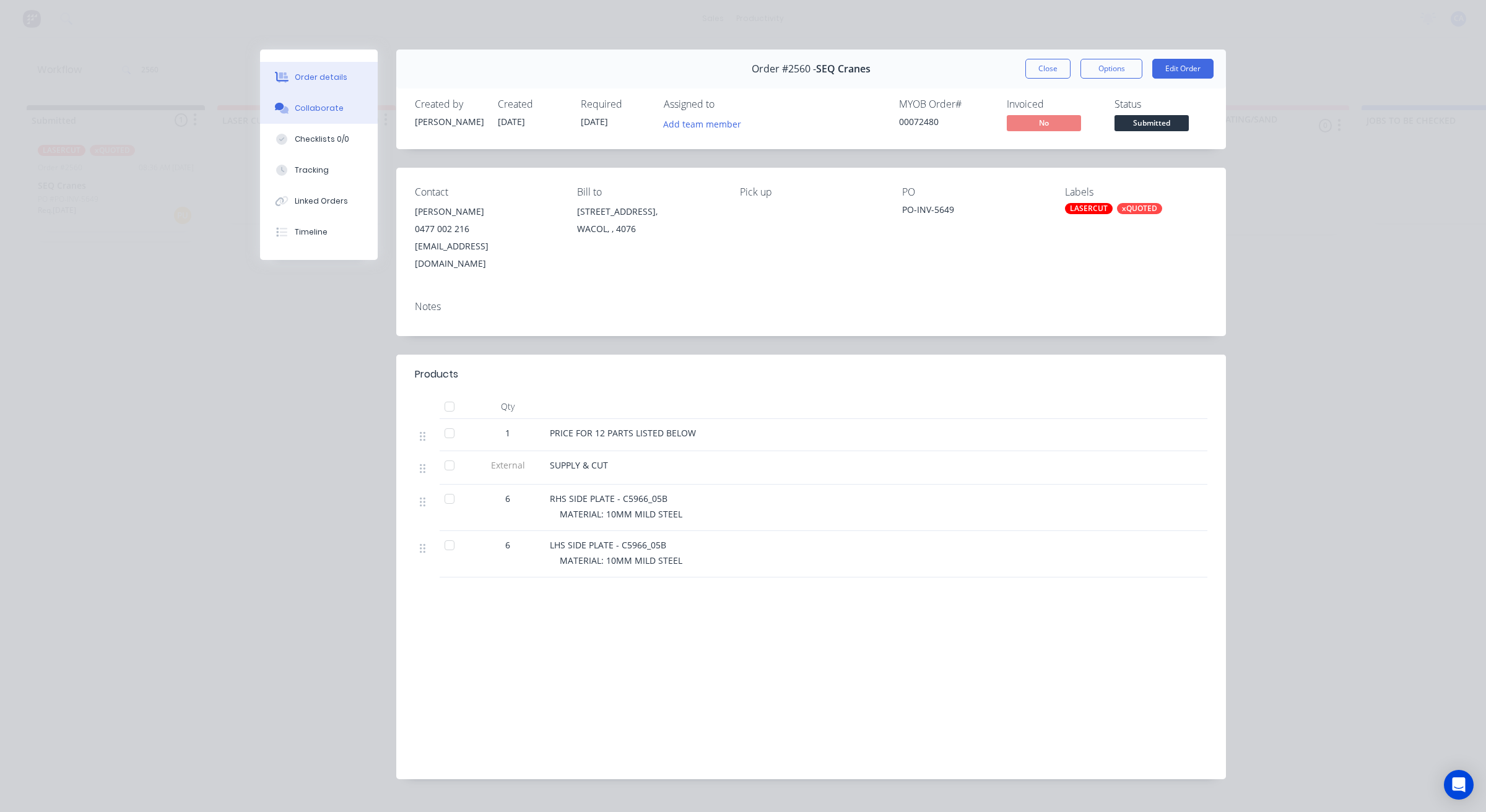
click at [311, 120] on button "Collaborate" at bounding box center [318, 108] width 118 height 31
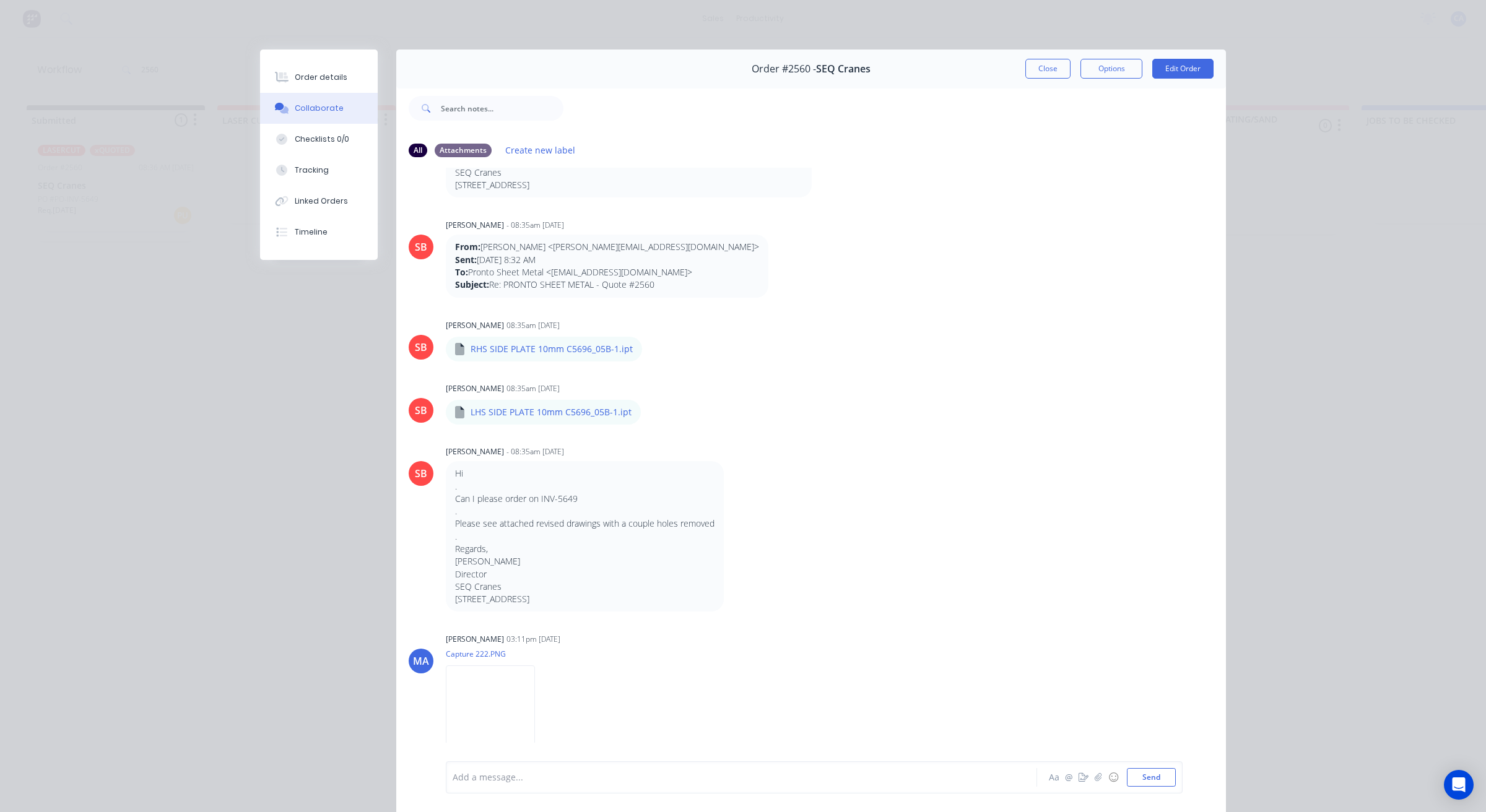
scroll to position [342, 0]
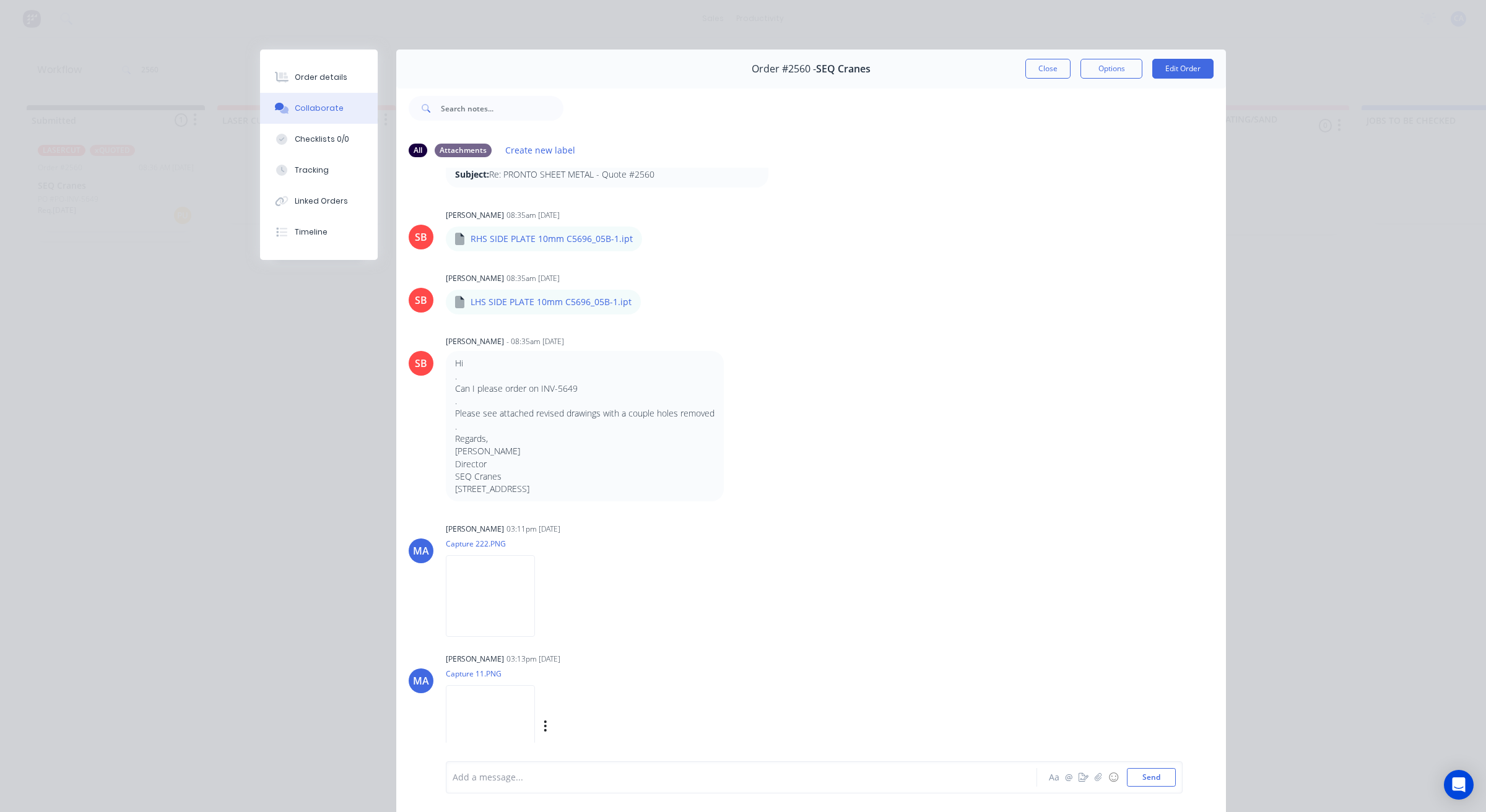
click at [530, 718] on img at bounding box center [490, 725] width 89 height 81
